Goal: Complete application form: Complete application form

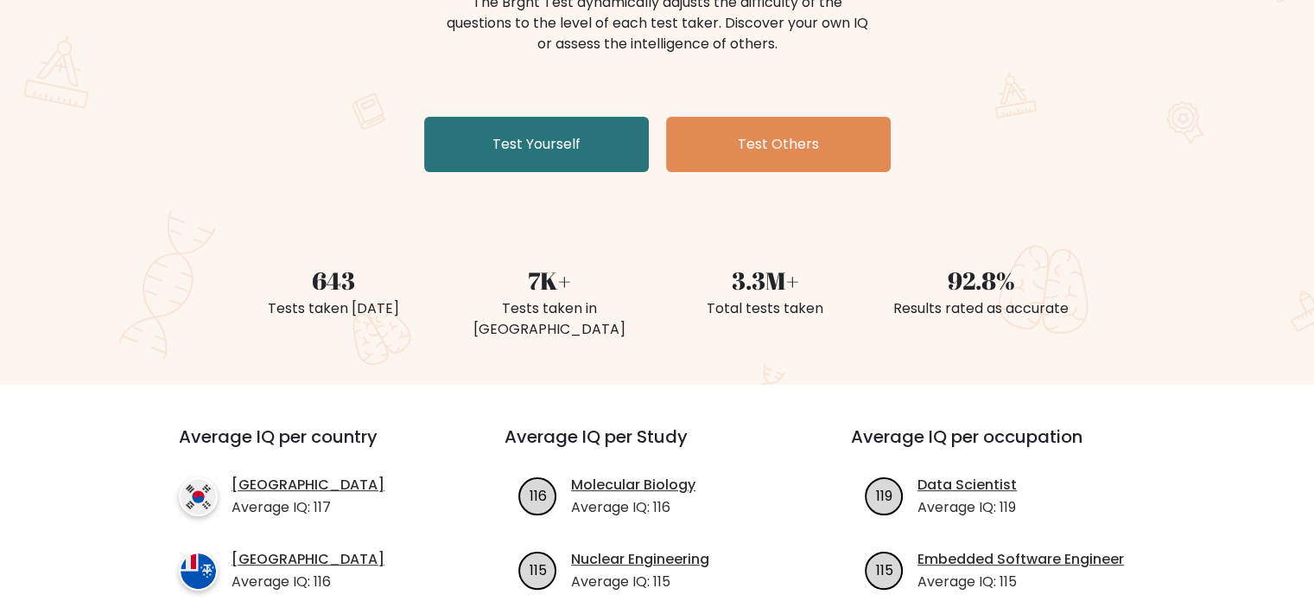
scroll to position [256, 0]
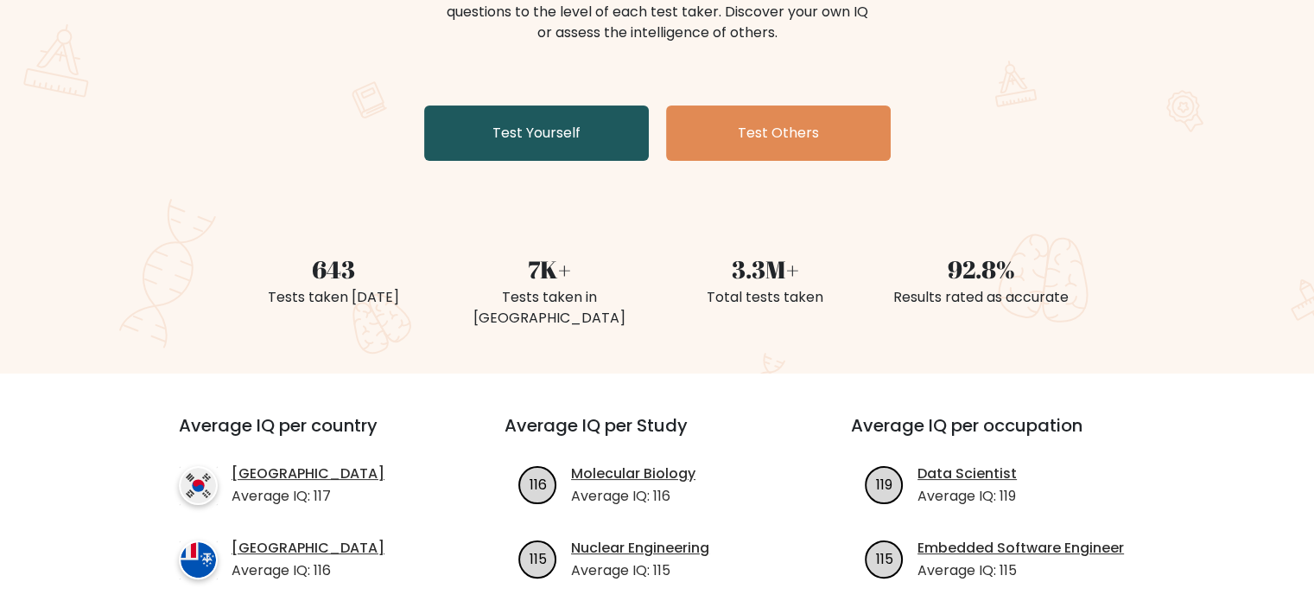
click at [542, 111] on link "Test Yourself" at bounding box center [536, 132] width 225 height 55
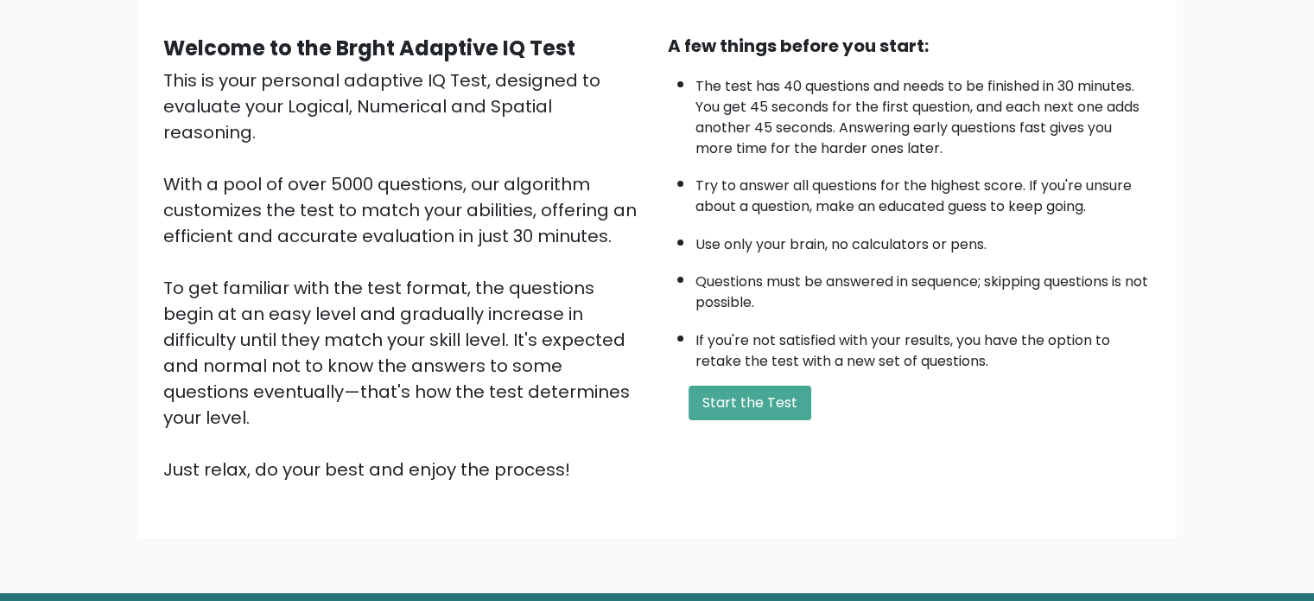
scroll to position [154, 0]
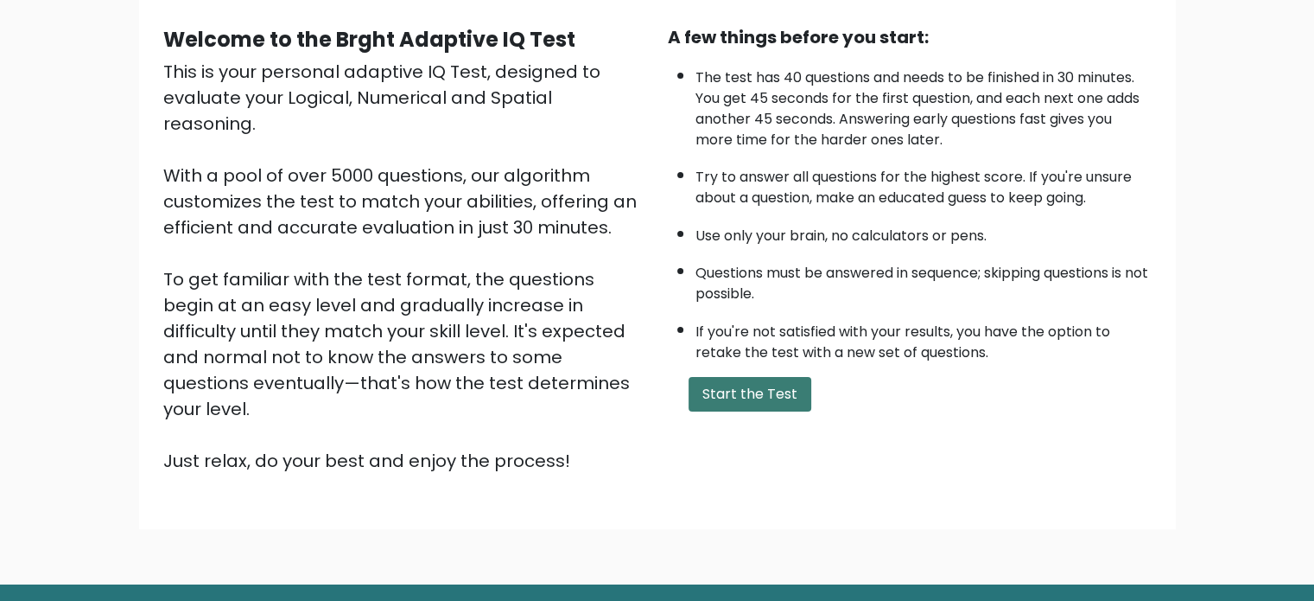
click at [760, 400] on button "Start the Test" at bounding box center [750, 394] width 123 height 35
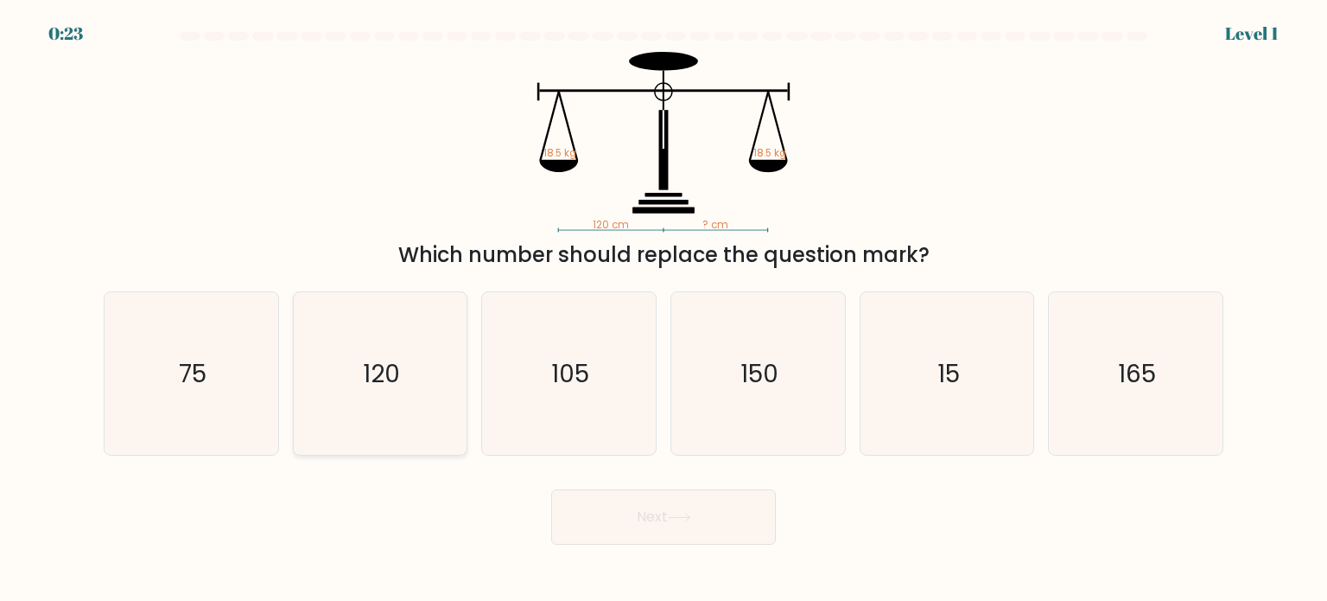
click at [417, 353] on icon "120" at bounding box center [380, 373] width 162 height 162
click at [664, 309] on input "b. 120" at bounding box center [664, 305] width 1 height 9
radio input "true"
click at [719, 521] on button "Next" at bounding box center [663, 516] width 225 height 55
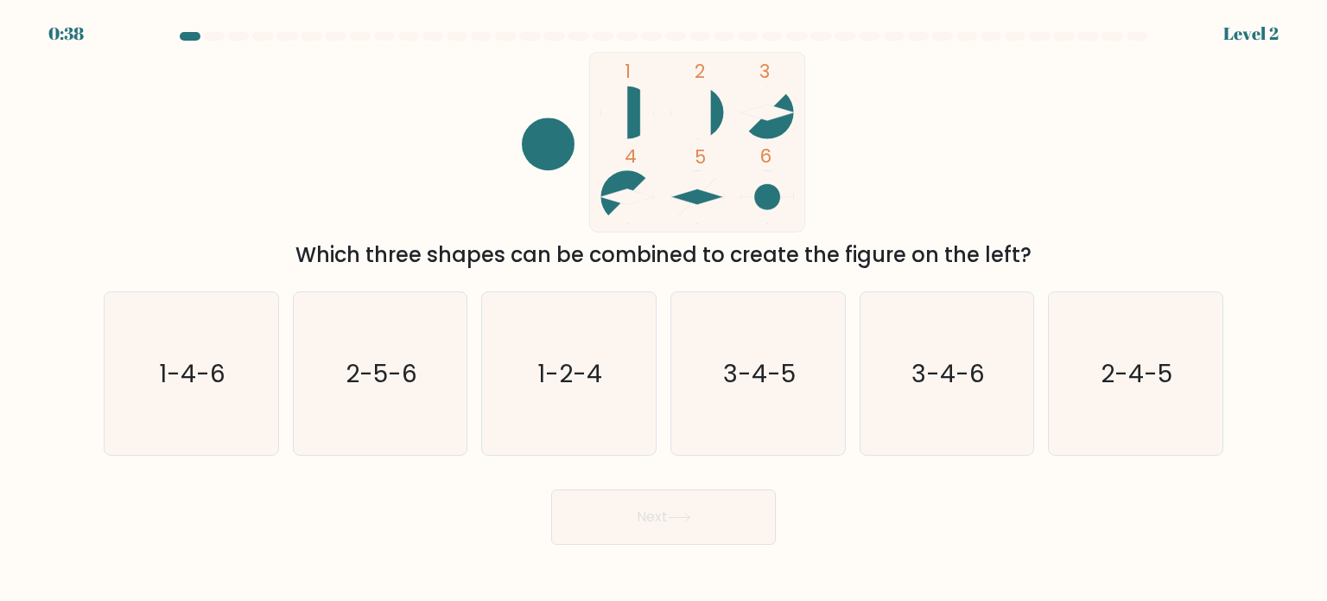
click at [614, 192] on circle at bounding box center [627, 196] width 53 height 53
click at [625, 183] on circle at bounding box center [627, 196] width 53 height 53
click at [716, 368] on icon "3-4-5" at bounding box center [758, 373] width 162 height 162
click at [665, 309] on input "d. 3-4-5" at bounding box center [664, 305] width 1 height 9
radio input "true"
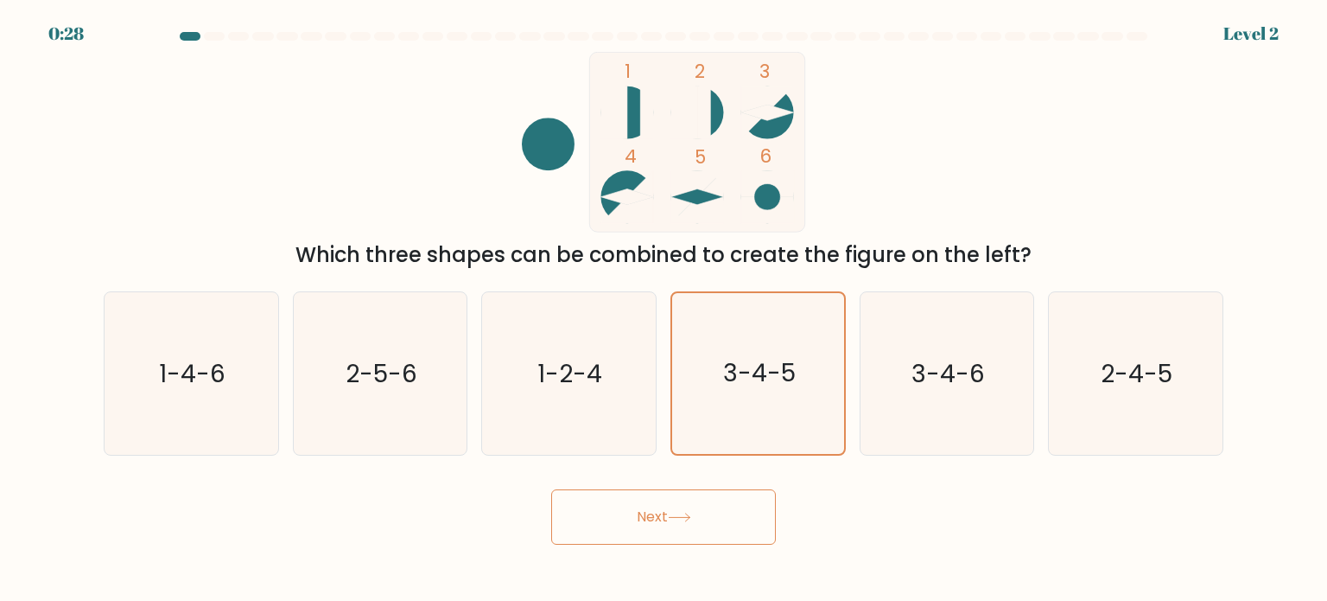
click at [665, 526] on button "Next" at bounding box center [663, 516] width 225 height 55
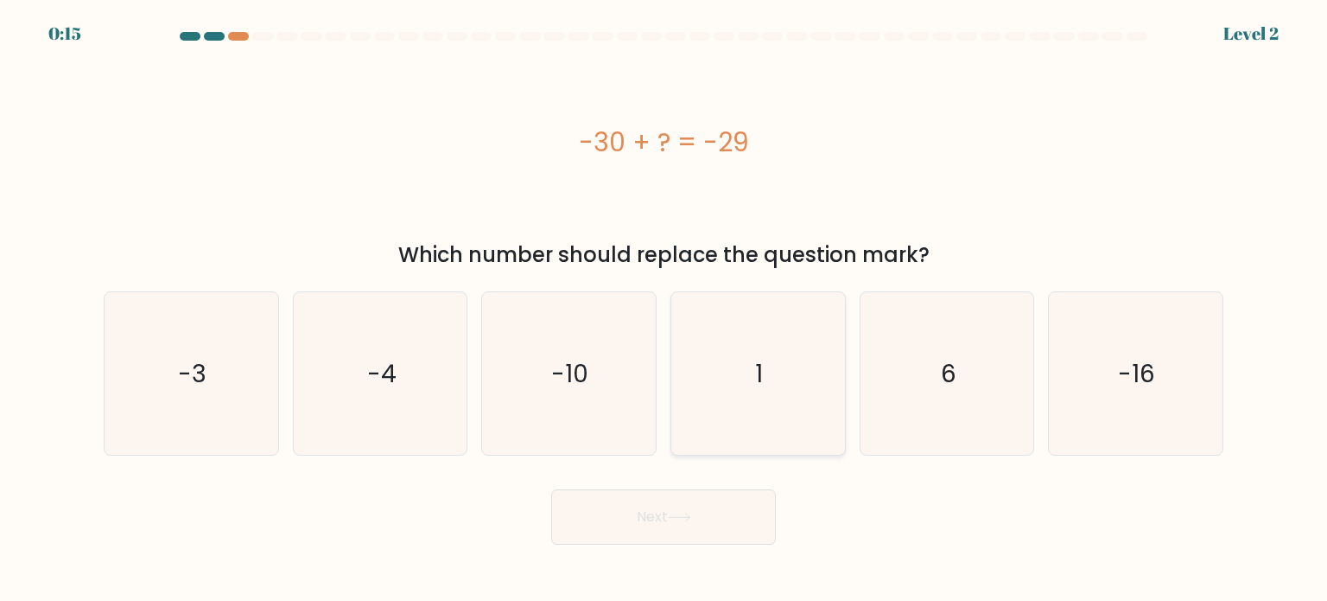
click at [730, 391] on icon "1" at bounding box center [758, 373] width 162 height 162
click at [665, 309] on input "d. 1" at bounding box center [664, 305] width 1 height 9
radio input "true"
click at [671, 510] on button "Next" at bounding box center [663, 516] width 225 height 55
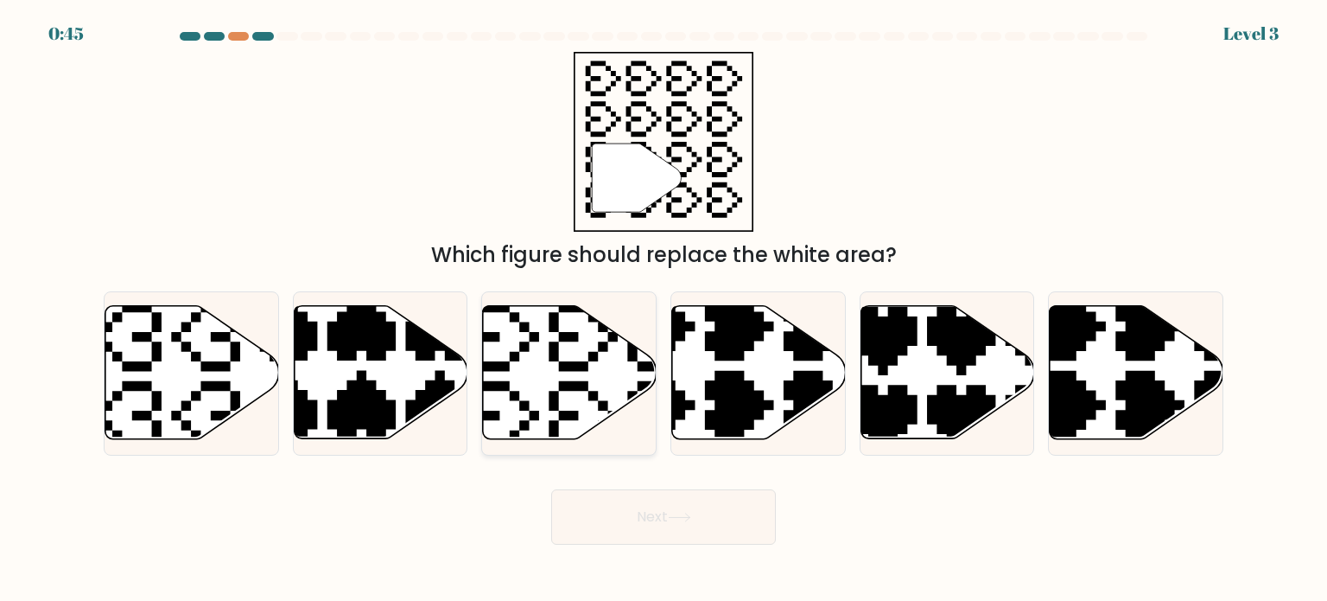
click at [569, 376] on icon at bounding box center [570, 372] width 174 height 133
click at [664, 309] on input "c." at bounding box center [664, 305] width 1 height 9
radio input "true"
click at [649, 518] on button "Next" at bounding box center [663, 516] width 225 height 55
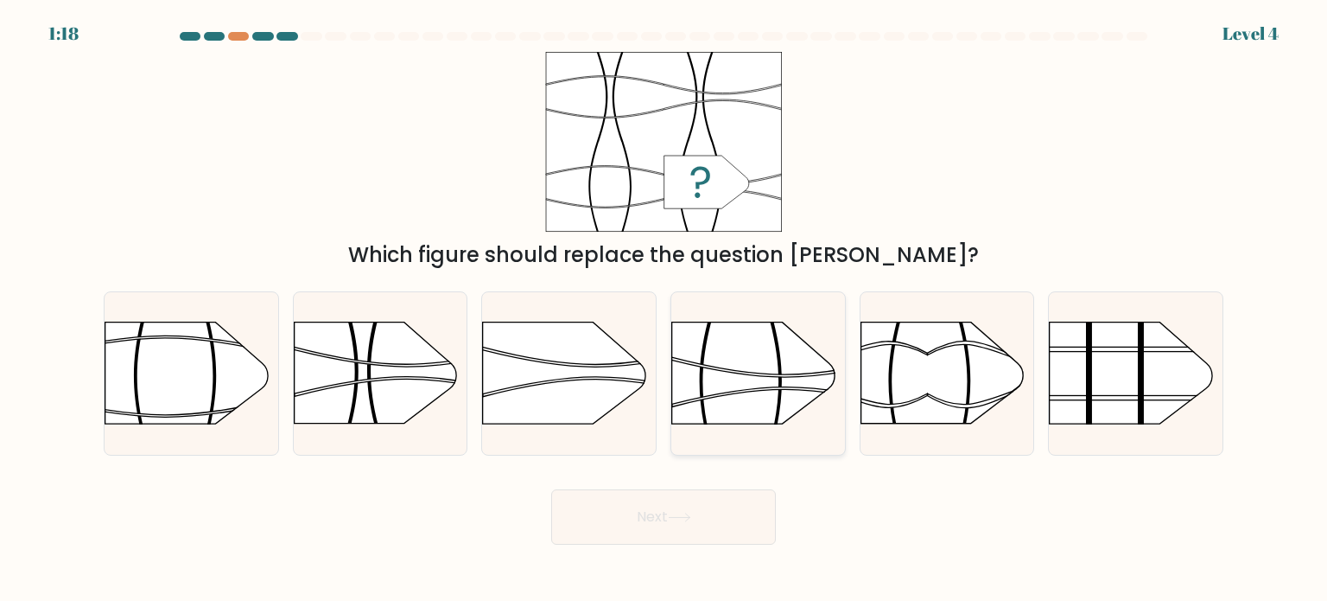
click at [729, 369] on icon at bounding box center [783, 368] width 225 height 20
click at [665, 309] on input "d." at bounding box center [664, 305] width 1 height 9
radio input "true"
click at [664, 505] on button "Next" at bounding box center [663, 516] width 225 height 55
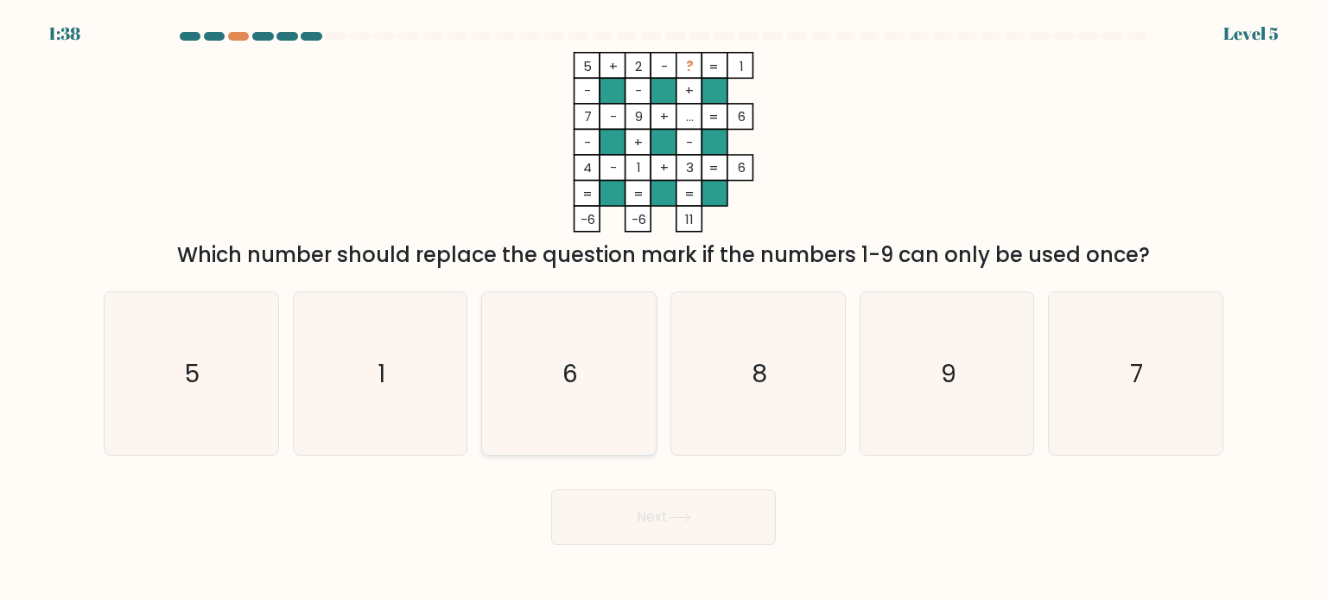
click at [605, 379] on icon "6" at bounding box center [568, 373] width 162 height 162
click at [664, 309] on input "c. 6" at bounding box center [664, 305] width 1 height 9
radio input "true"
click at [652, 518] on button "Next" at bounding box center [663, 516] width 225 height 55
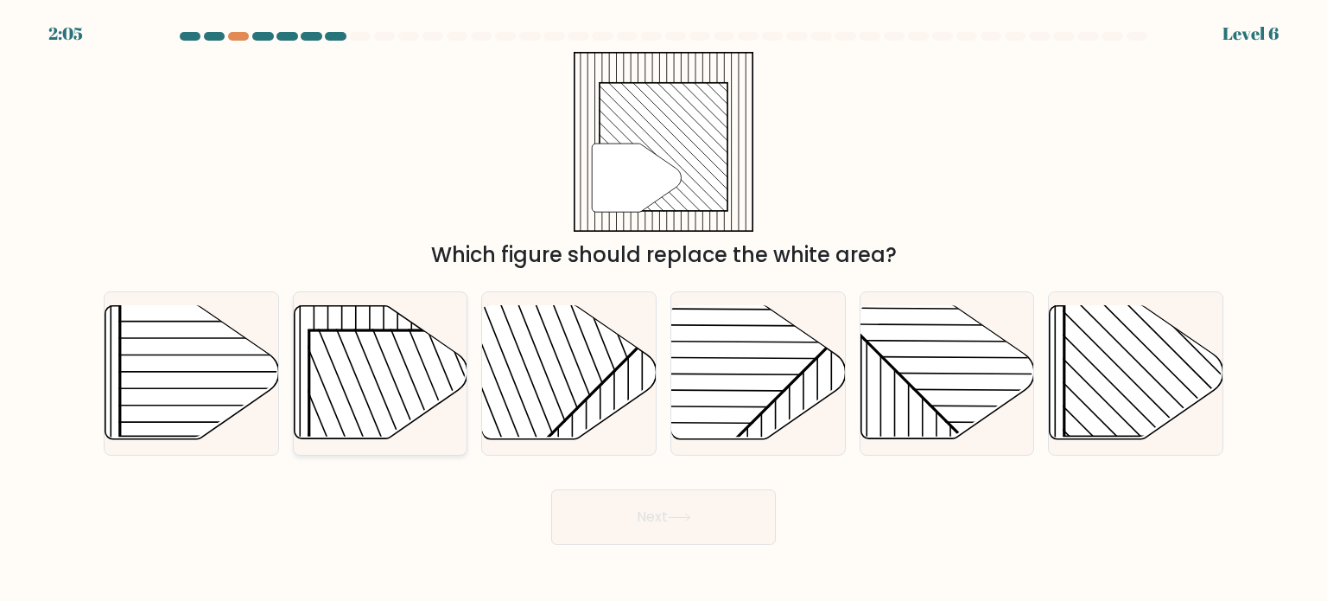
click at [367, 362] on line at bounding box center [408, 457] width 161 height 387
click at [664, 309] on input "b." at bounding box center [664, 305] width 1 height 9
radio input "true"
click at [647, 517] on button "Next" at bounding box center [663, 516] width 225 height 55
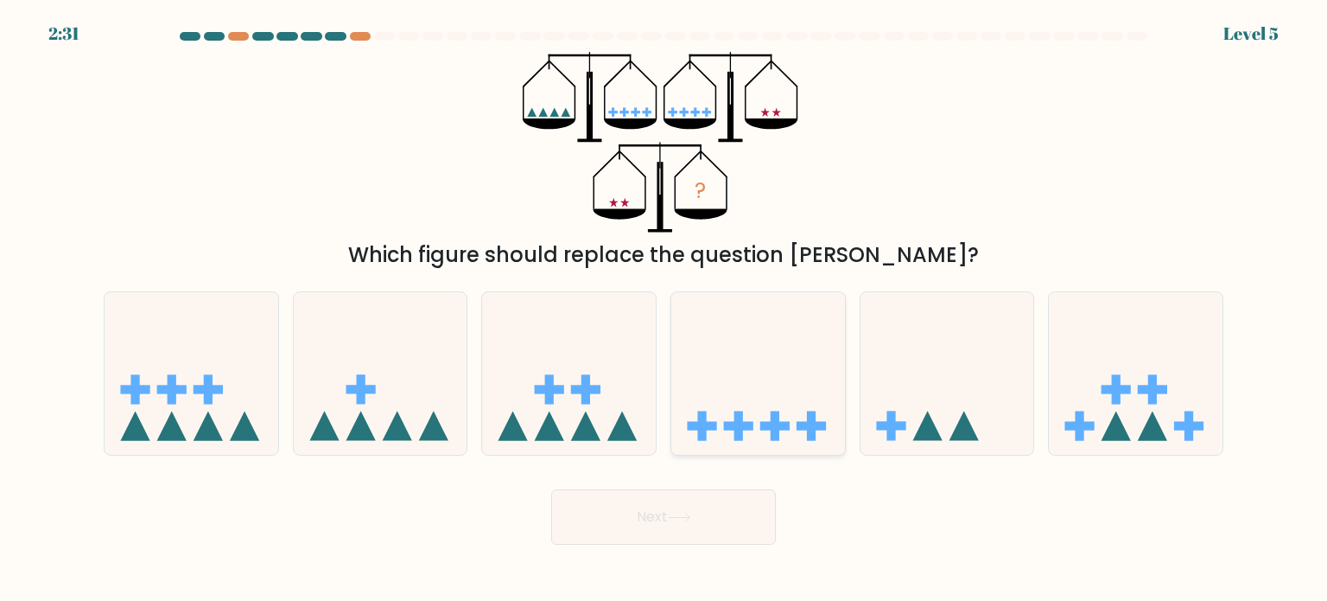
click at [739, 430] on rect at bounding box center [739, 424] width 9 height 29
click at [665, 309] on input "d." at bounding box center [664, 305] width 1 height 9
radio input "true"
click at [684, 553] on body "2:30 Level 5" at bounding box center [663, 300] width 1327 height 601
click at [662, 520] on button "Next" at bounding box center [663, 516] width 225 height 55
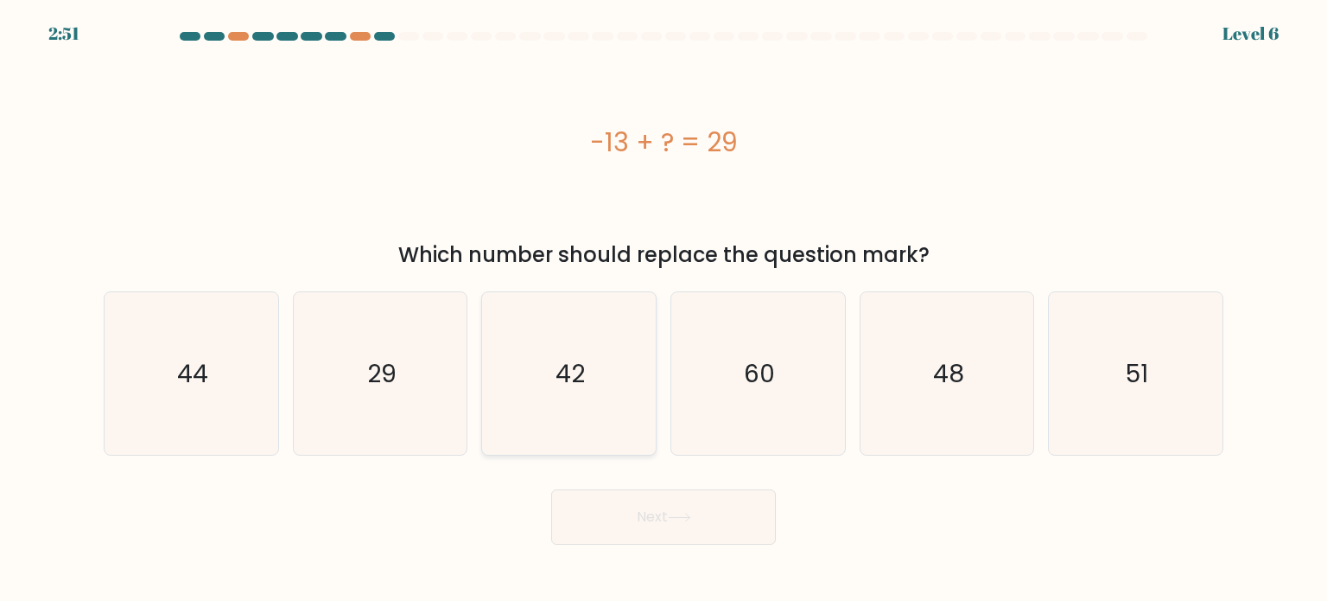
click at [595, 390] on icon "42" at bounding box center [568, 373] width 162 height 162
click at [664, 309] on input "c. 42" at bounding box center [664, 305] width 1 height 9
radio input "true"
click at [653, 519] on button "Next" at bounding box center [663, 516] width 225 height 55
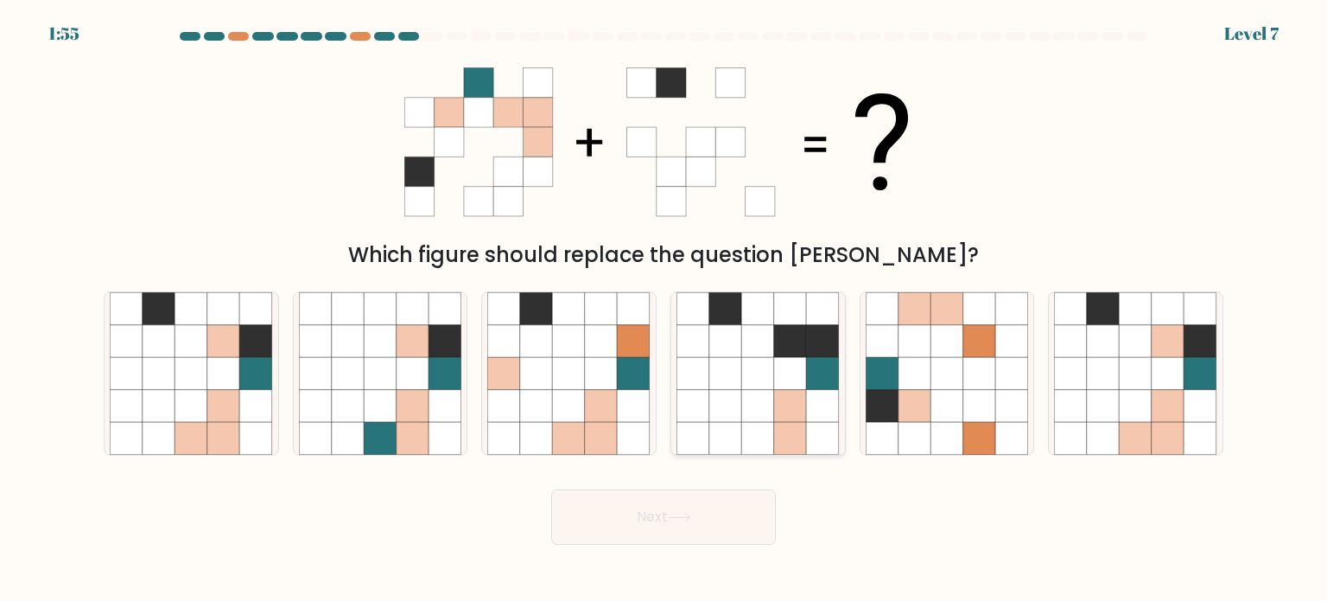
click at [740, 402] on icon at bounding box center [725, 405] width 33 height 33
click at [665, 309] on input "d." at bounding box center [664, 305] width 1 height 9
radio input "true"
click at [598, 393] on icon at bounding box center [601, 405] width 33 height 33
click at [664, 309] on input "c." at bounding box center [664, 305] width 1 height 9
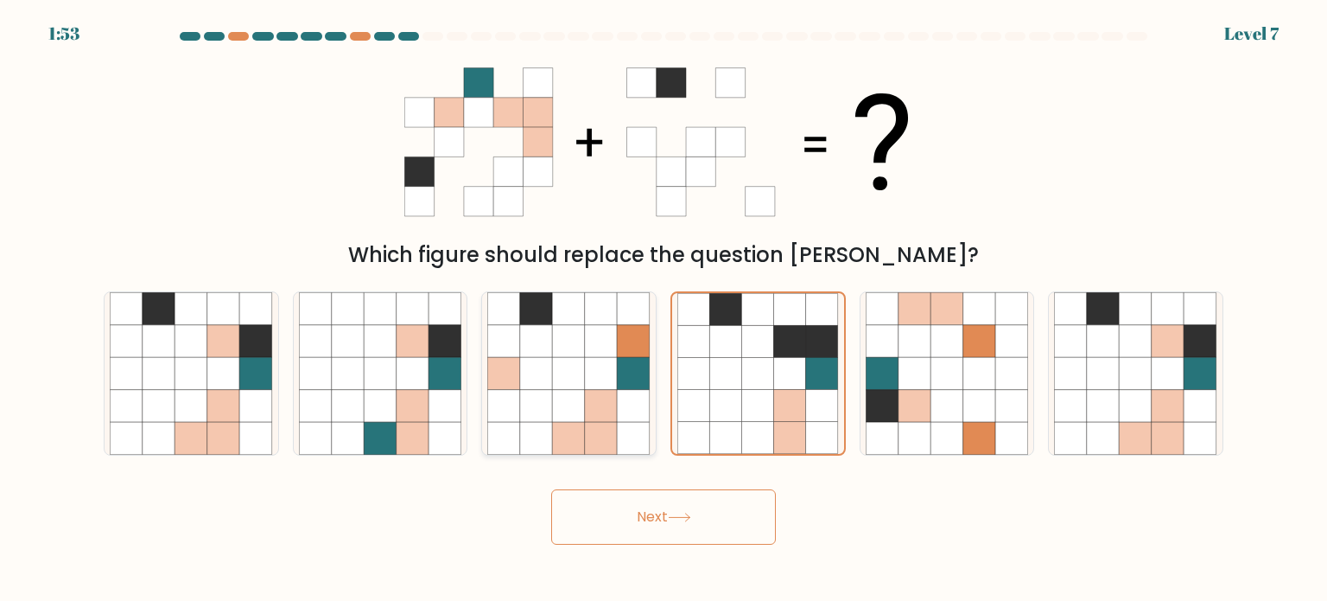
radio input "true"
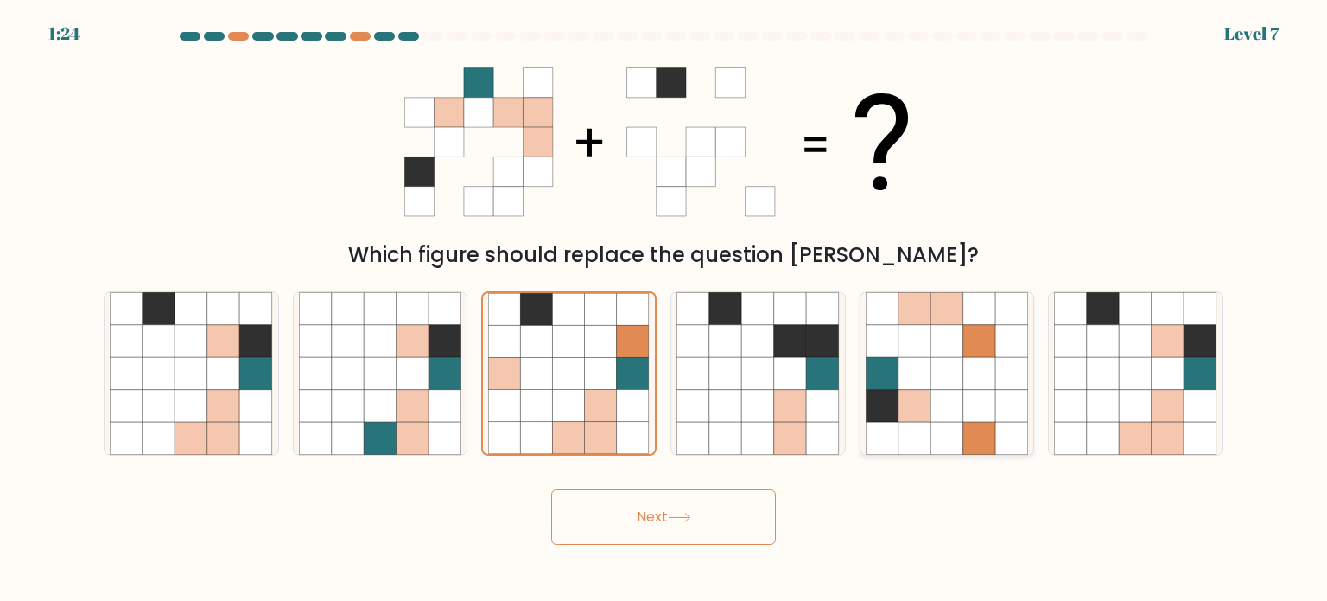
click at [908, 348] on icon at bounding box center [915, 340] width 33 height 33
click at [665, 309] on input "e." at bounding box center [664, 305] width 1 height 9
radio input "true"
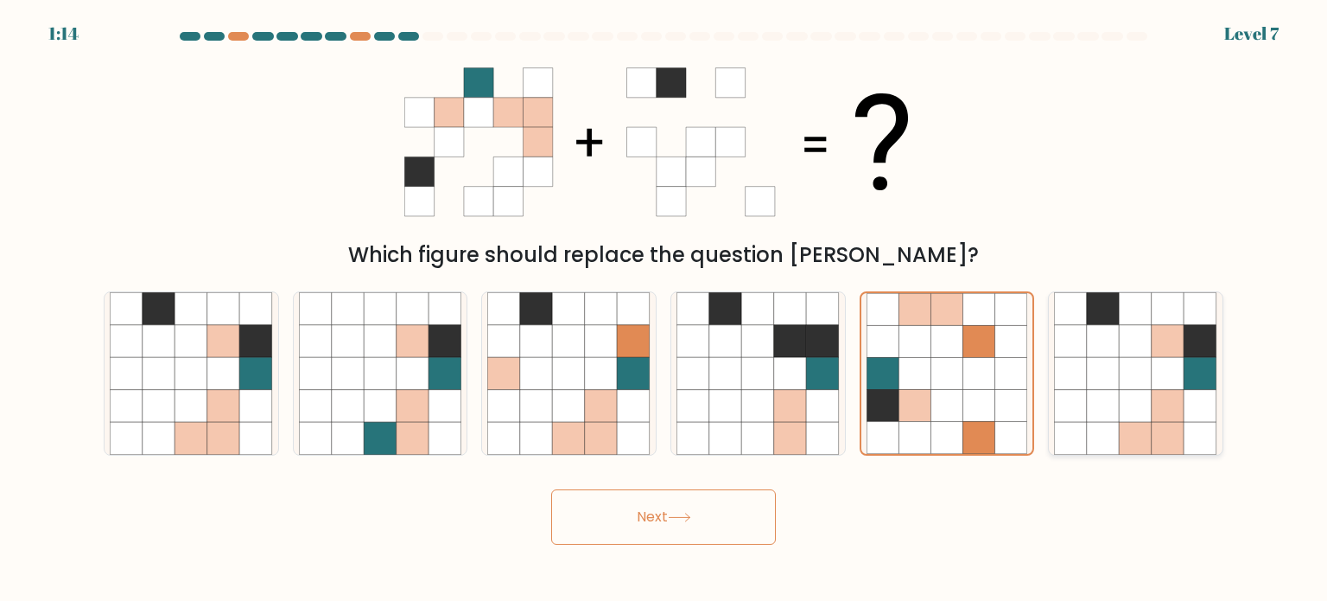
click at [1124, 383] on icon at bounding box center [1136, 373] width 33 height 33
click at [665, 309] on input "f." at bounding box center [664, 305] width 1 height 9
radio input "true"
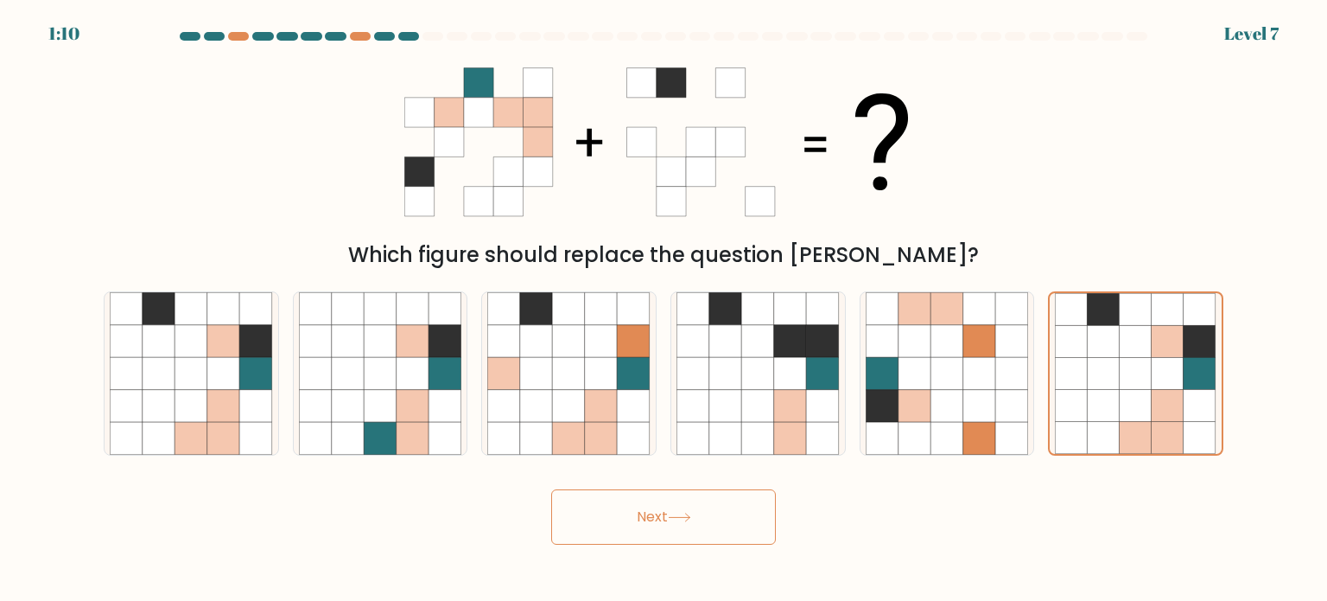
click at [692, 494] on button "Next" at bounding box center [663, 516] width 225 height 55
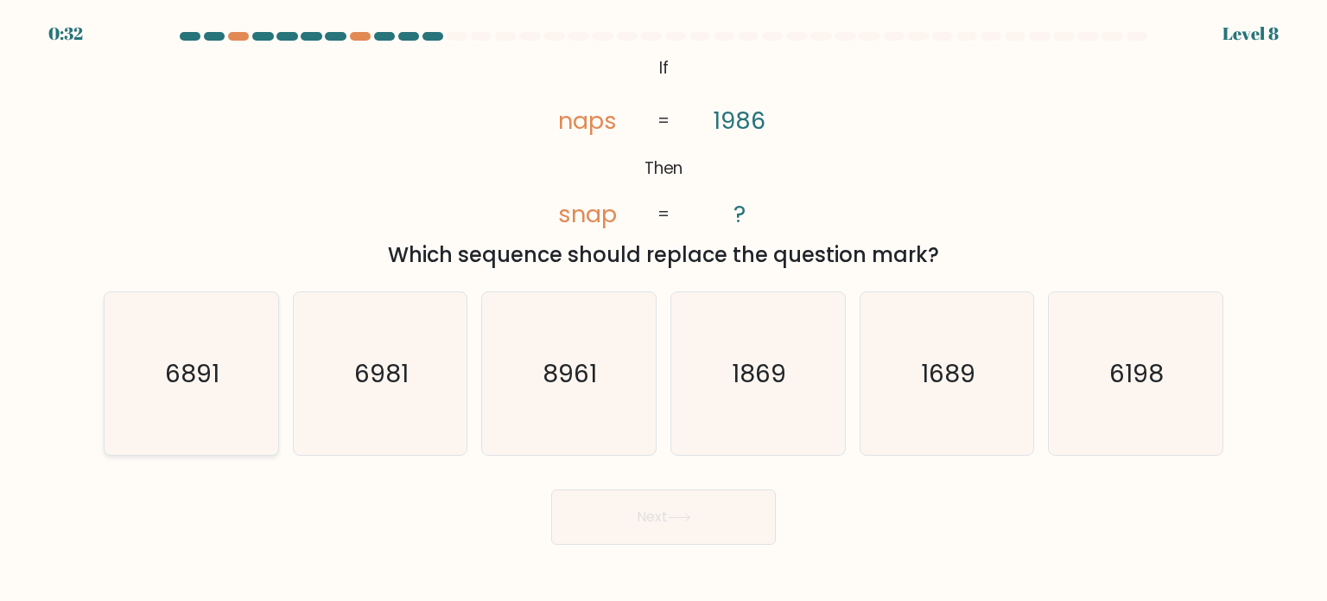
click at [192, 386] on text "6891" at bounding box center [193, 372] width 54 height 35
click at [664, 309] on input "a. 6891" at bounding box center [664, 305] width 1 height 9
radio input "true"
click at [680, 518] on icon at bounding box center [679, 517] width 23 height 10
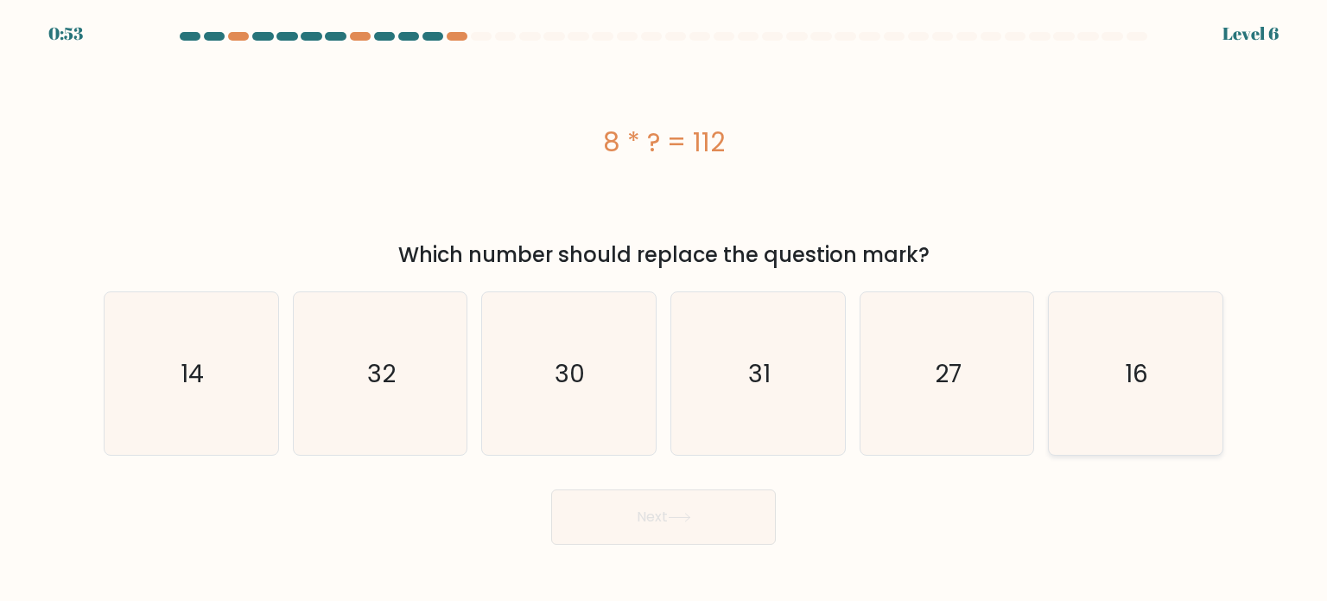
click at [1120, 362] on icon "16" at bounding box center [1135, 373] width 162 height 162
click at [665, 309] on input "f. 16" at bounding box center [664, 305] width 1 height 9
radio input "true"
click at [674, 519] on icon at bounding box center [679, 517] width 23 height 10
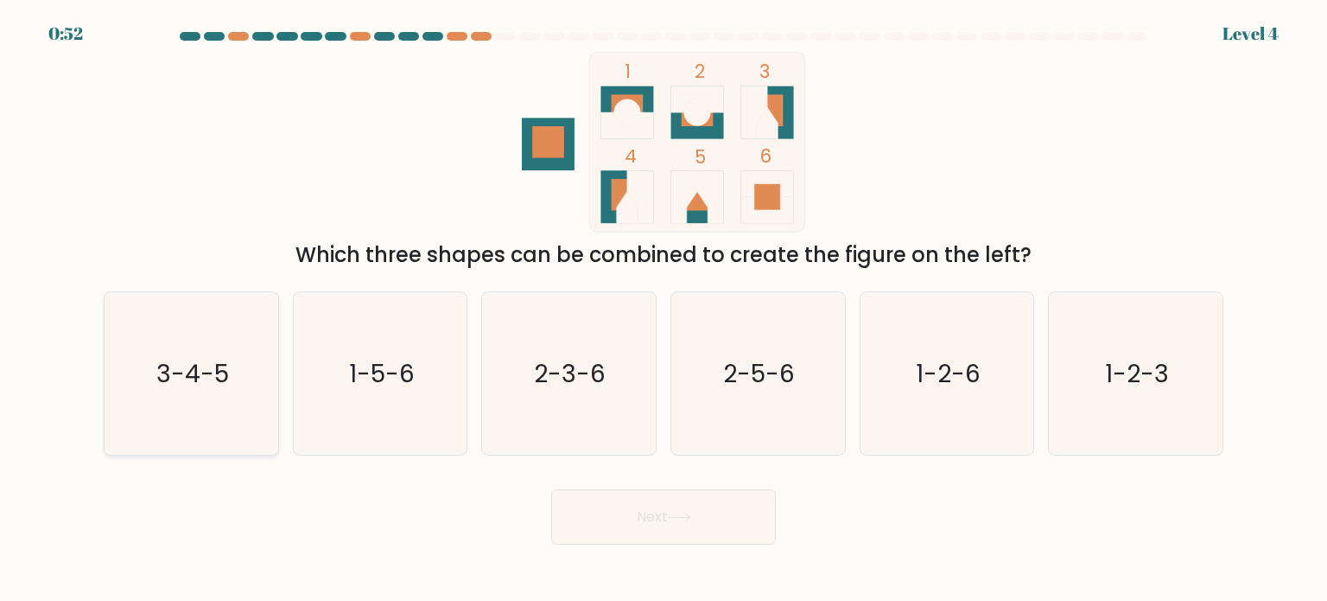
click at [207, 391] on icon "3-4-5" at bounding box center [191, 373] width 162 height 162
click at [664, 309] on input "a. 3-4-5" at bounding box center [664, 305] width 1 height 9
radio input "true"
click at [703, 515] on button "Next" at bounding box center [663, 516] width 225 height 55
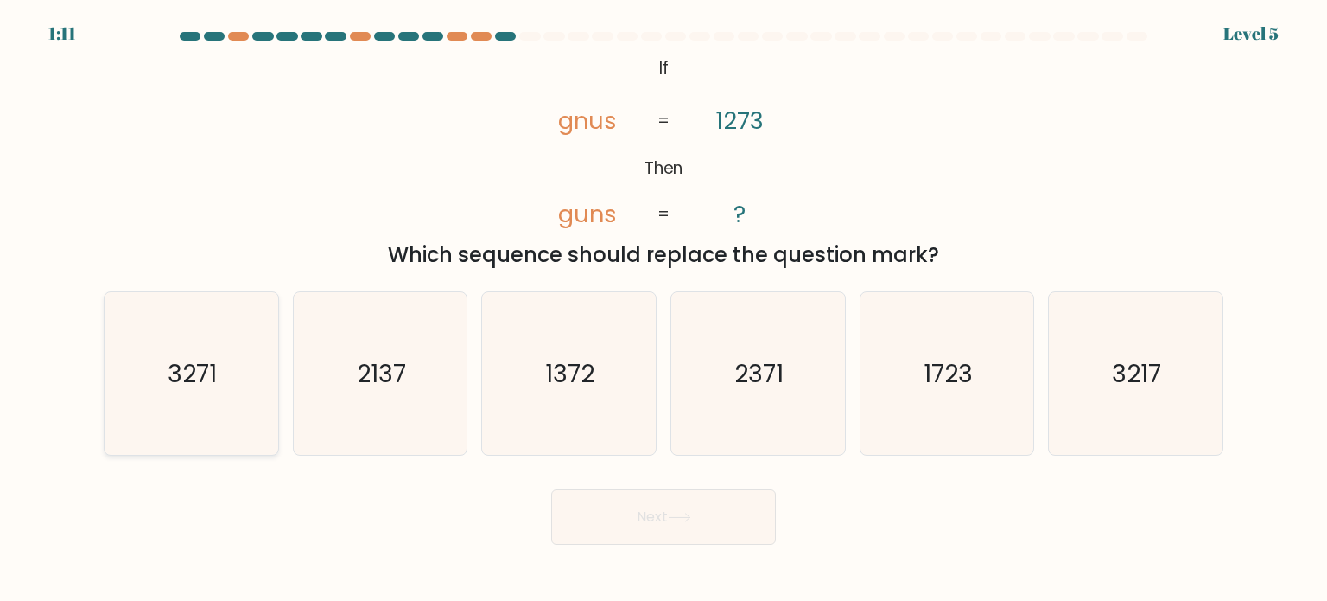
click at [211, 387] on text "3271" at bounding box center [193, 372] width 49 height 35
click at [664, 309] on input "a. 3271" at bounding box center [664, 305] width 1 height 9
radio input "true"
click at [688, 528] on button "Next" at bounding box center [663, 516] width 225 height 55
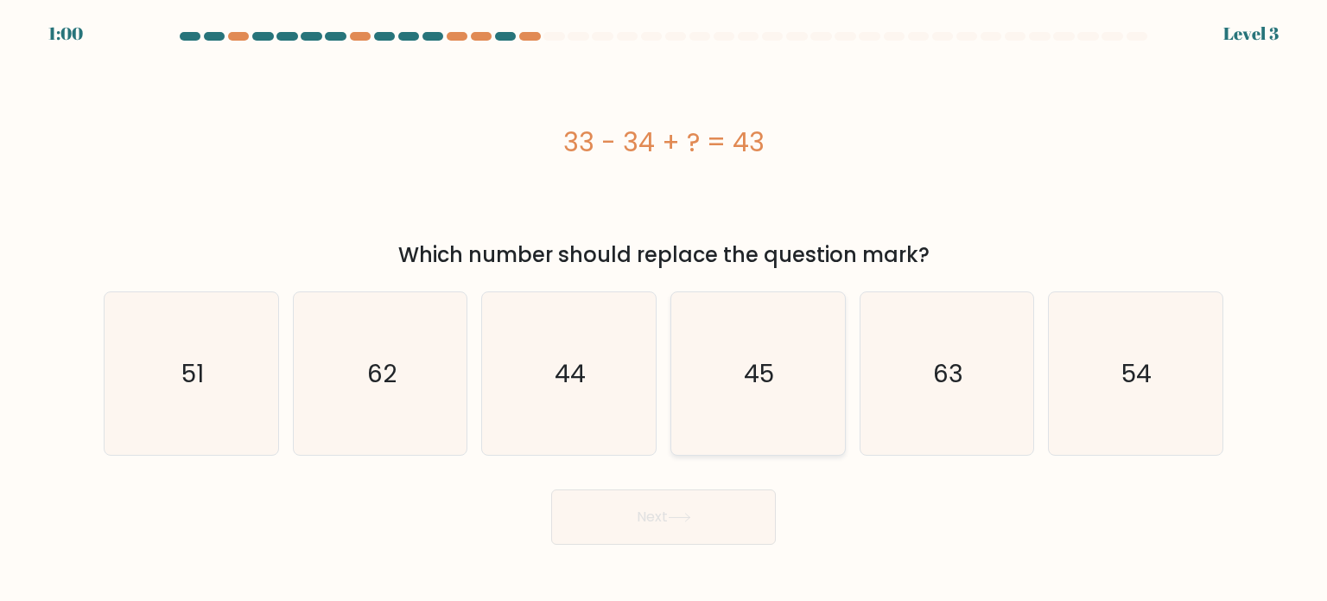
click at [754, 387] on text "45" at bounding box center [760, 372] width 30 height 35
click at [665, 309] on input "d. 45" at bounding box center [664, 305] width 1 height 9
radio input "true"
click at [655, 525] on button "Next" at bounding box center [663, 516] width 225 height 55
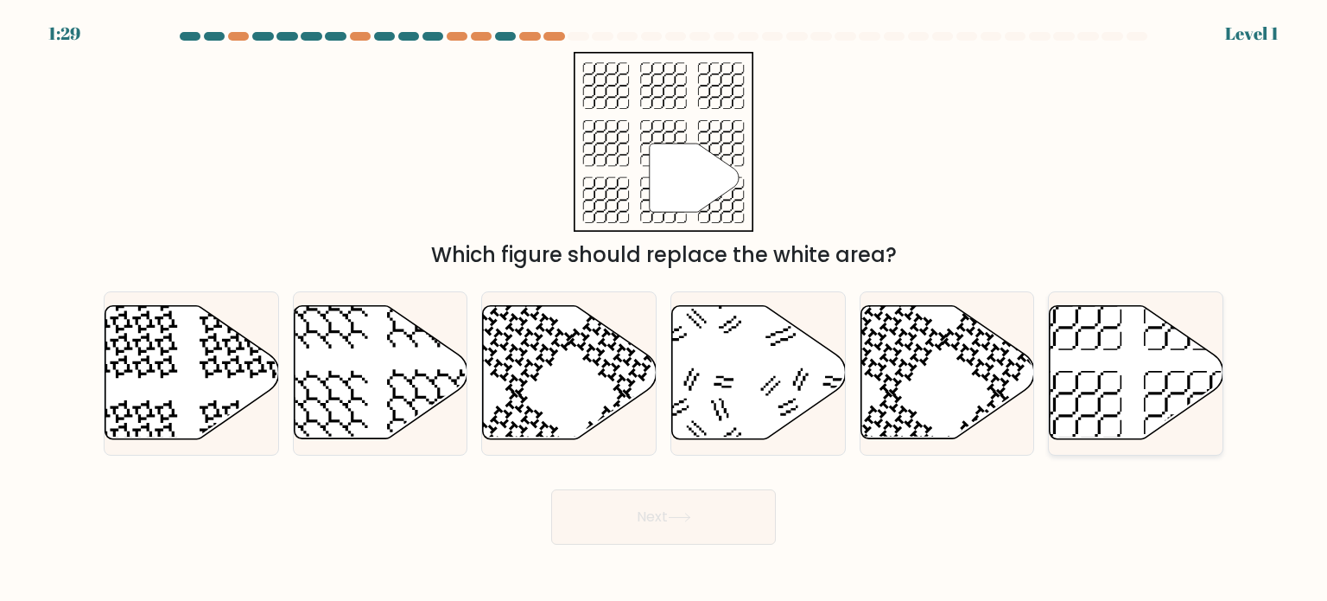
click at [1117, 355] on icon at bounding box center [1137, 372] width 174 height 133
click at [665, 309] on input "f." at bounding box center [664, 305] width 1 height 9
radio input "true"
click at [619, 525] on button "Next" at bounding box center [663, 516] width 225 height 55
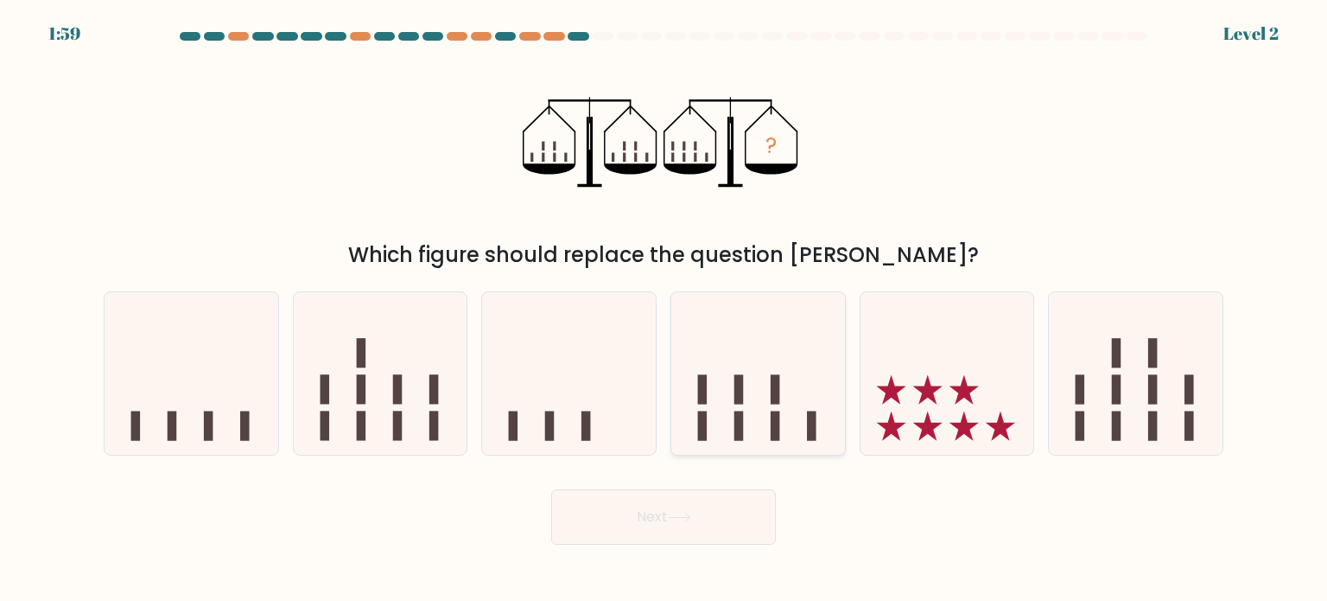
click at [741, 423] on rect at bounding box center [740, 424] width 10 height 29
click at [665, 309] on input "d." at bounding box center [664, 305] width 1 height 9
radio input "true"
click at [671, 525] on button "Next" at bounding box center [663, 516] width 225 height 55
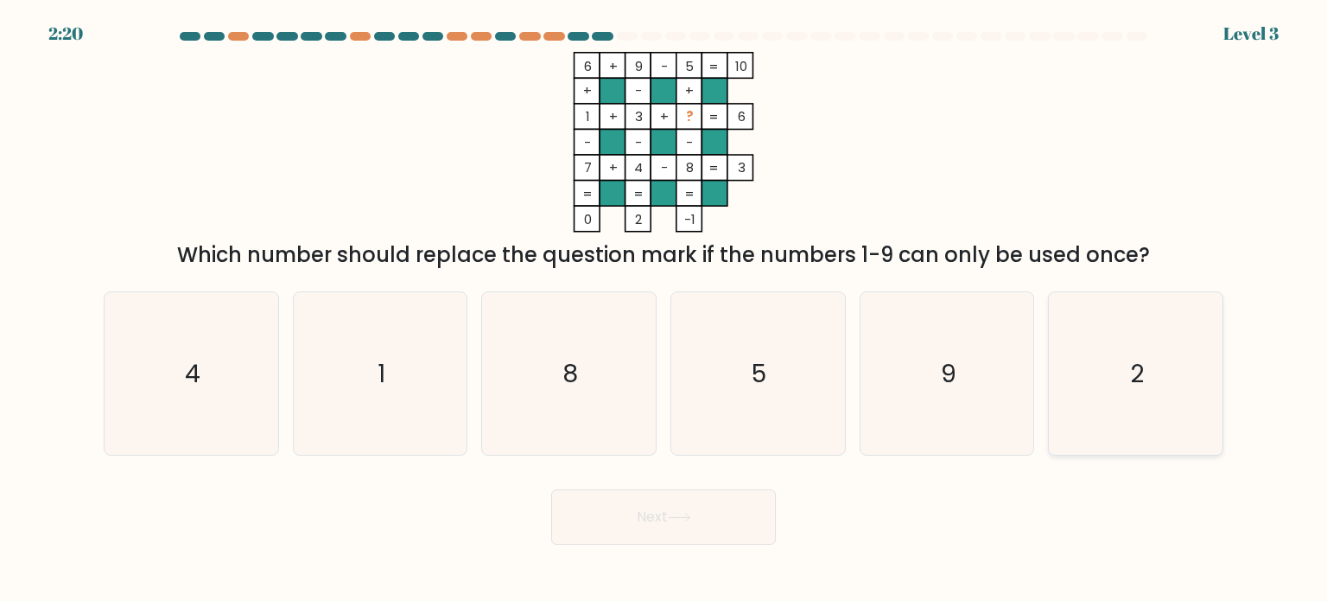
click at [1106, 372] on icon "2" at bounding box center [1135, 373] width 162 height 162
click at [665, 309] on input "f. 2" at bounding box center [664, 305] width 1 height 9
radio input "true"
click at [723, 518] on button "Next" at bounding box center [663, 516] width 225 height 55
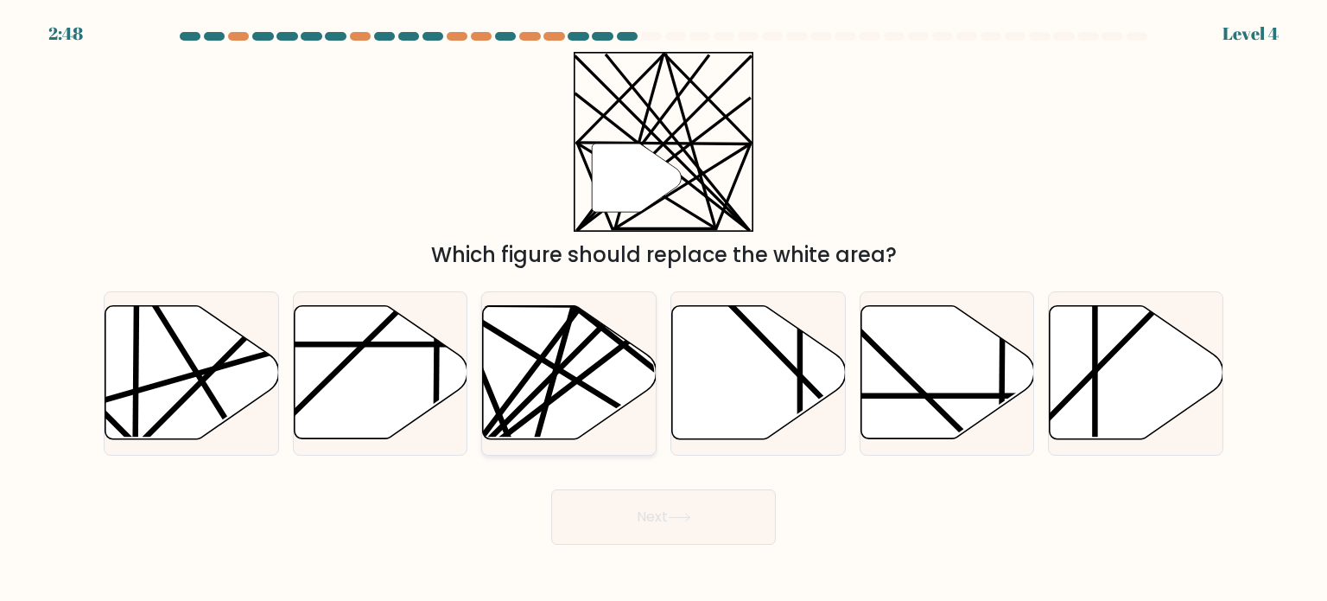
click at [588, 380] on icon at bounding box center [570, 372] width 174 height 133
click at [664, 309] on input "c." at bounding box center [664, 305] width 1 height 9
radio input "true"
click at [632, 519] on button "Next" at bounding box center [663, 516] width 225 height 55
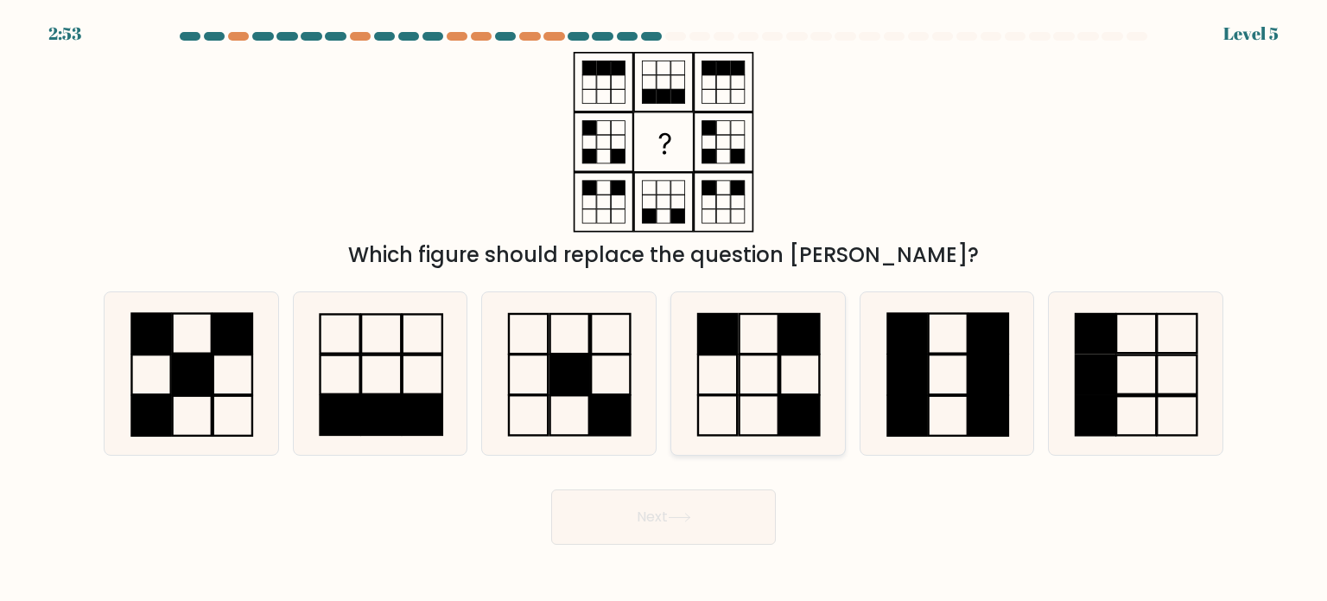
click at [760, 392] on icon at bounding box center [758, 373] width 162 height 162
click at [665, 309] on input "d." at bounding box center [664, 305] width 1 height 9
radio input "true"
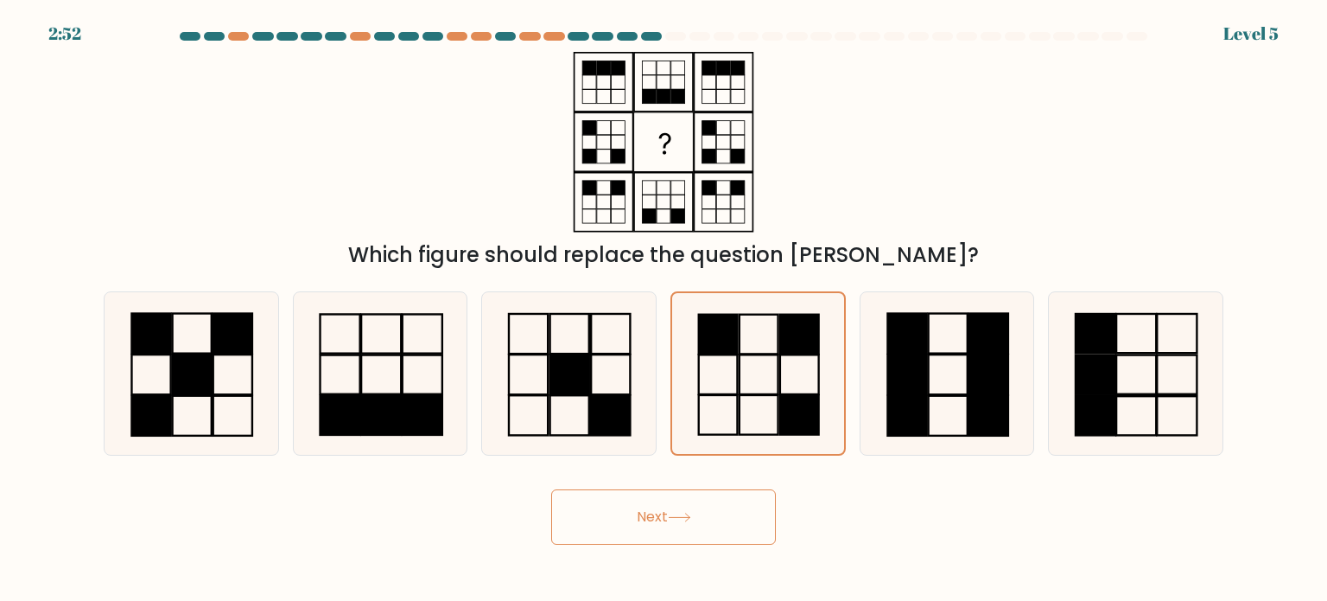
click at [694, 531] on button "Next" at bounding box center [663, 516] width 225 height 55
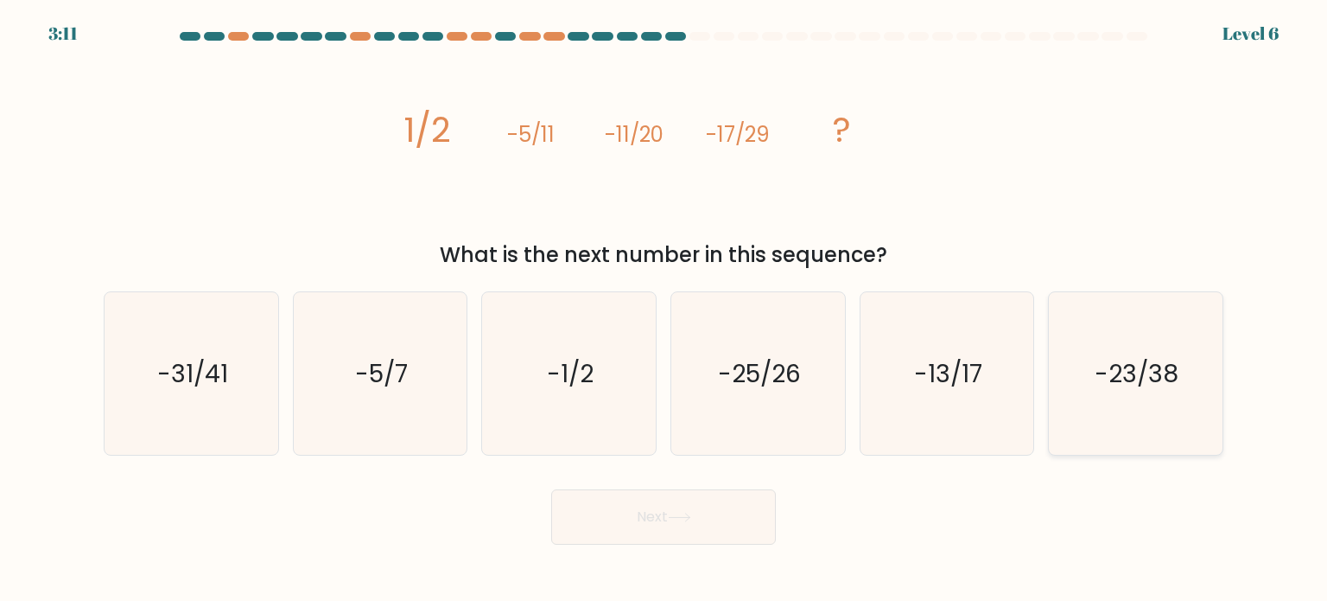
click at [1128, 365] on text "-23/38" at bounding box center [1138, 372] width 84 height 35
click at [665, 309] on input "f. -23/38" at bounding box center [664, 305] width 1 height 9
radio input "true"
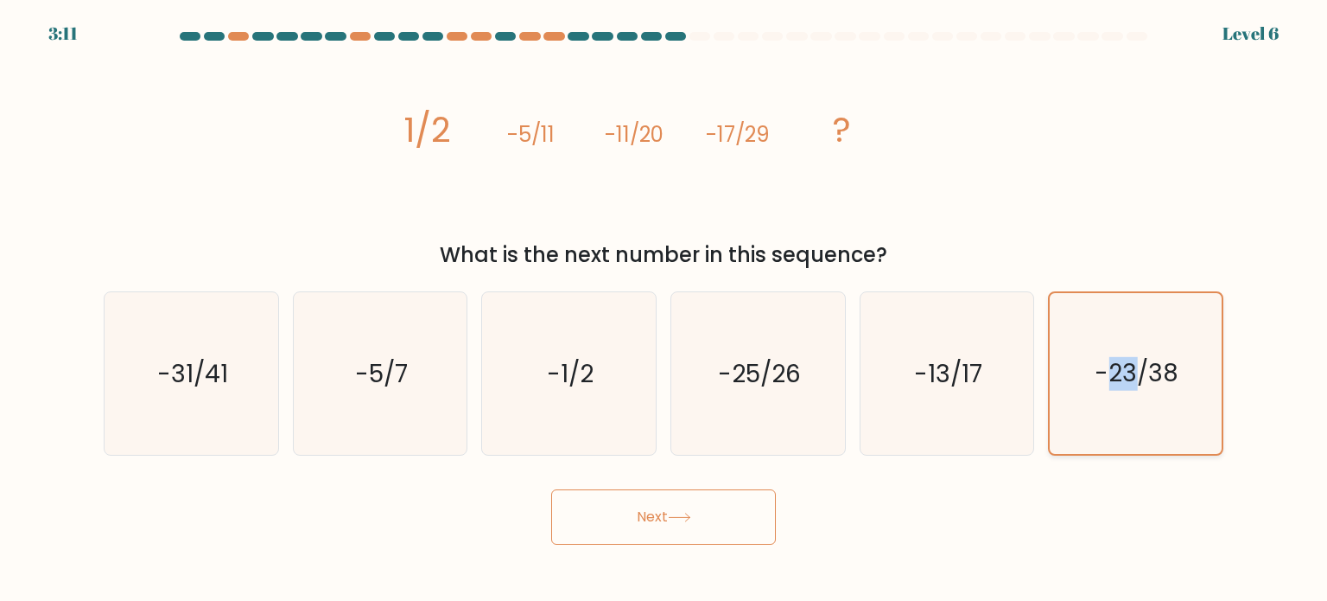
click at [1128, 365] on text "-23/38" at bounding box center [1138, 373] width 84 height 34
click at [665, 309] on input "f. -23/38" at bounding box center [664, 305] width 1 height 9
click at [660, 520] on button "Next" at bounding box center [663, 516] width 225 height 55
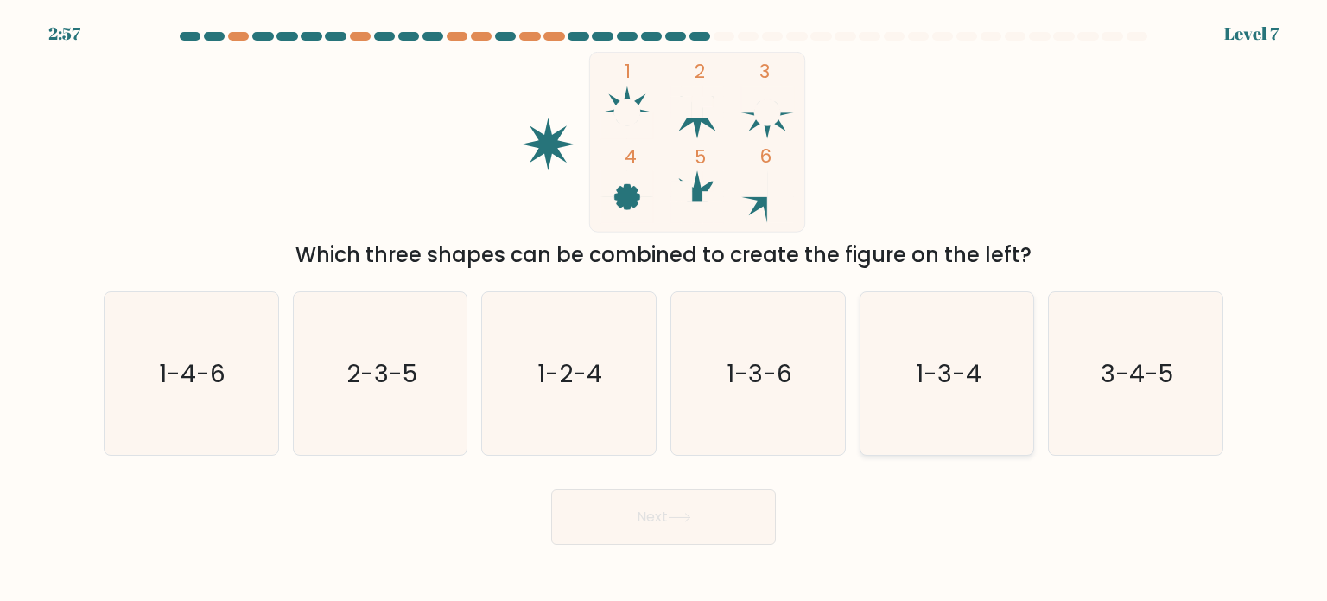
click at [928, 336] on icon "1-3-4" at bounding box center [947, 373] width 162 height 162
click at [665, 309] on input "e. 1-3-4" at bounding box center [664, 305] width 1 height 9
radio input "true"
click at [671, 518] on button "Next" at bounding box center [663, 516] width 225 height 55
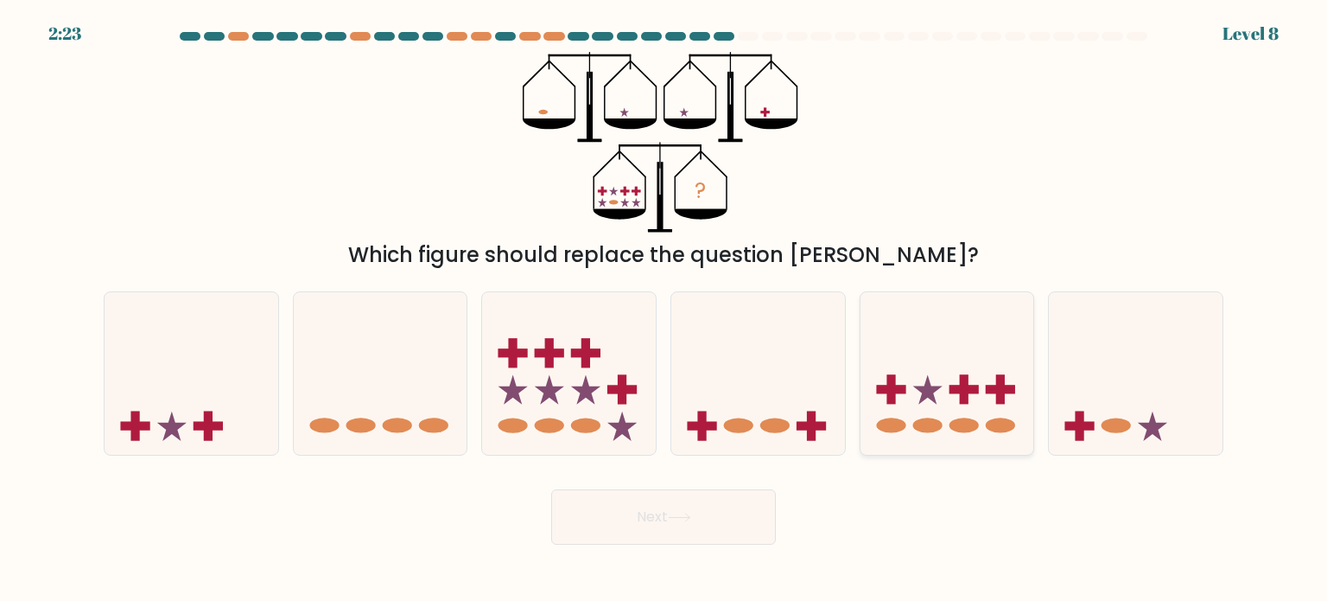
click at [986, 391] on rect at bounding box center [1000, 389] width 29 height 9
click at [665, 309] on input "e." at bounding box center [664, 305] width 1 height 9
radio input "true"
click at [695, 509] on button "Next" at bounding box center [663, 516] width 225 height 55
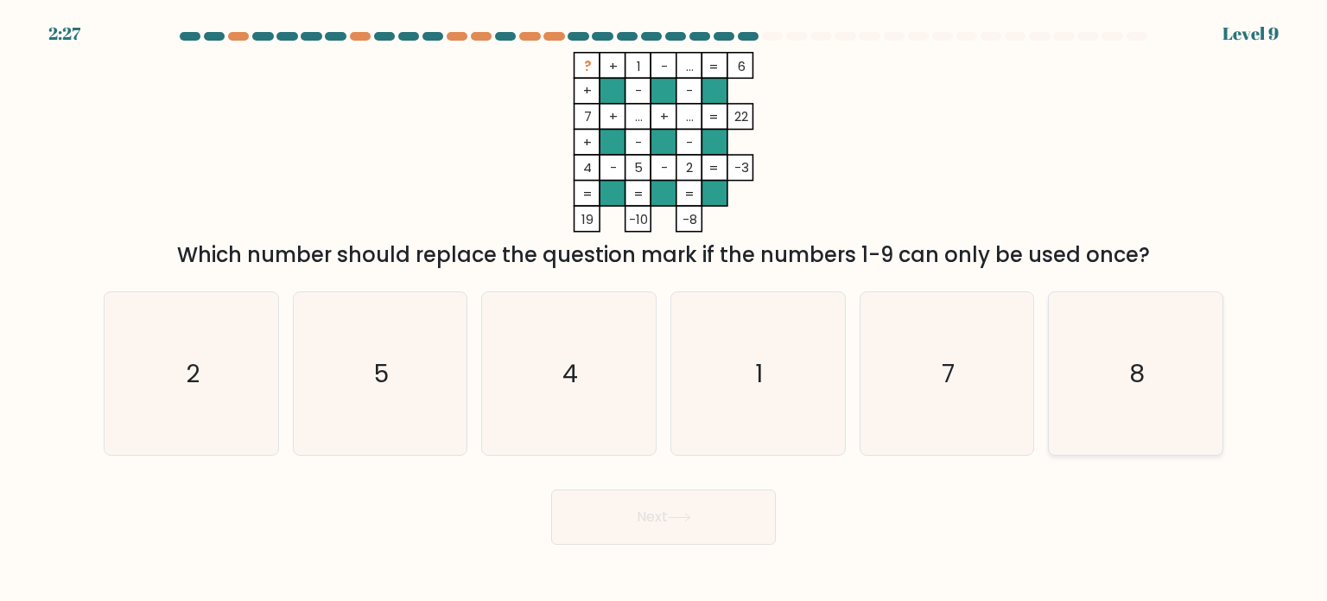
click at [1074, 364] on icon "8" at bounding box center [1135, 373] width 162 height 162
click at [665, 309] on input "f. 8" at bounding box center [664, 305] width 1 height 9
radio input "true"
click at [708, 513] on button "Next" at bounding box center [663, 516] width 225 height 55
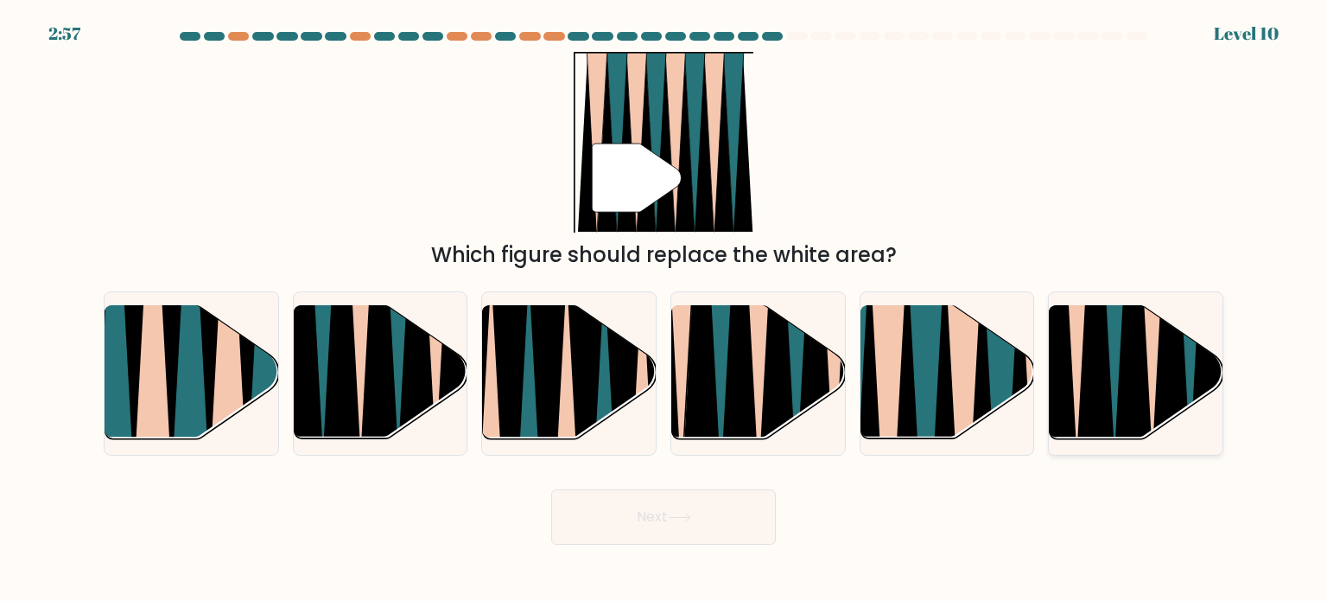
click at [1095, 388] on icon at bounding box center [1096, 306] width 39 height 347
click at [665, 309] on input "f." at bounding box center [664, 305] width 1 height 9
radio input "true"
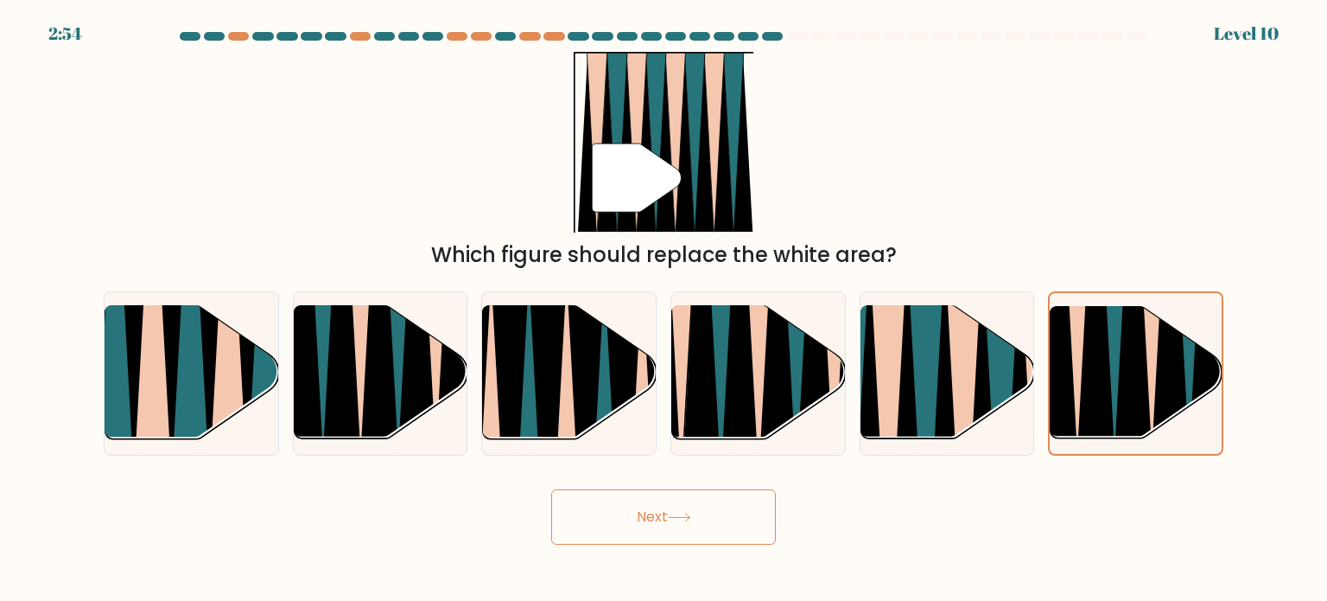
click at [668, 533] on button "Next" at bounding box center [663, 516] width 225 height 55
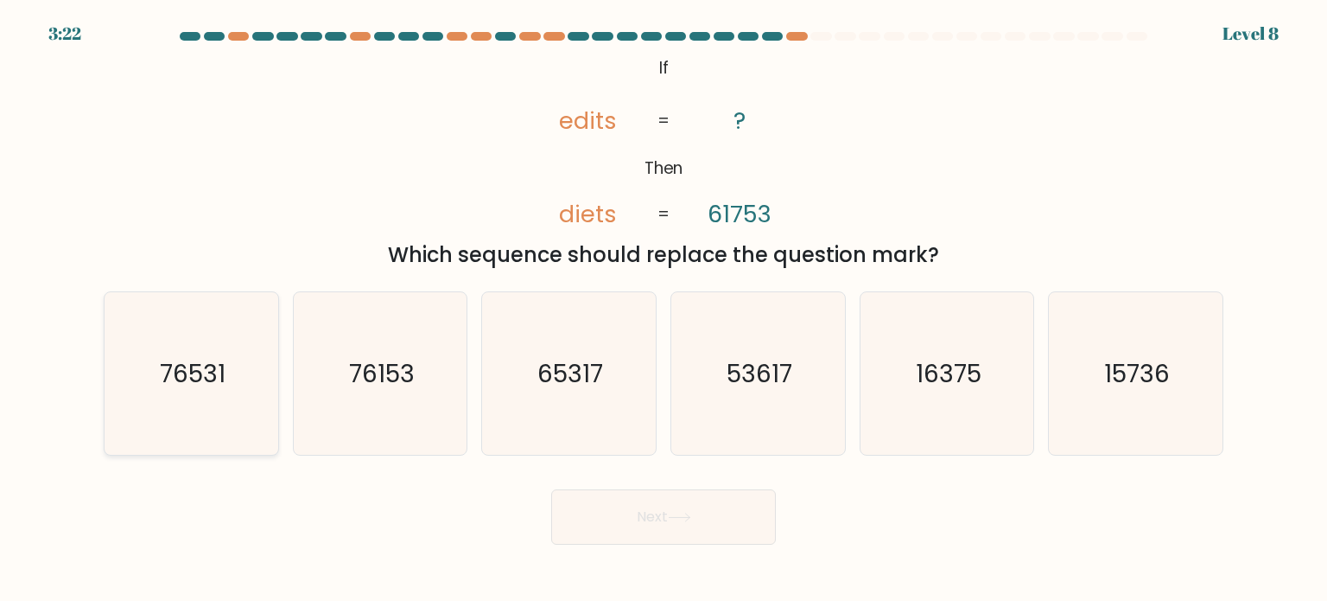
click at [209, 388] on text "76531" at bounding box center [193, 372] width 66 height 35
click at [664, 309] on input "a. 76531" at bounding box center [664, 305] width 1 height 9
radio input "true"
click at [690, 515] on icon at bounding box center [679, 517] width 23 height 10
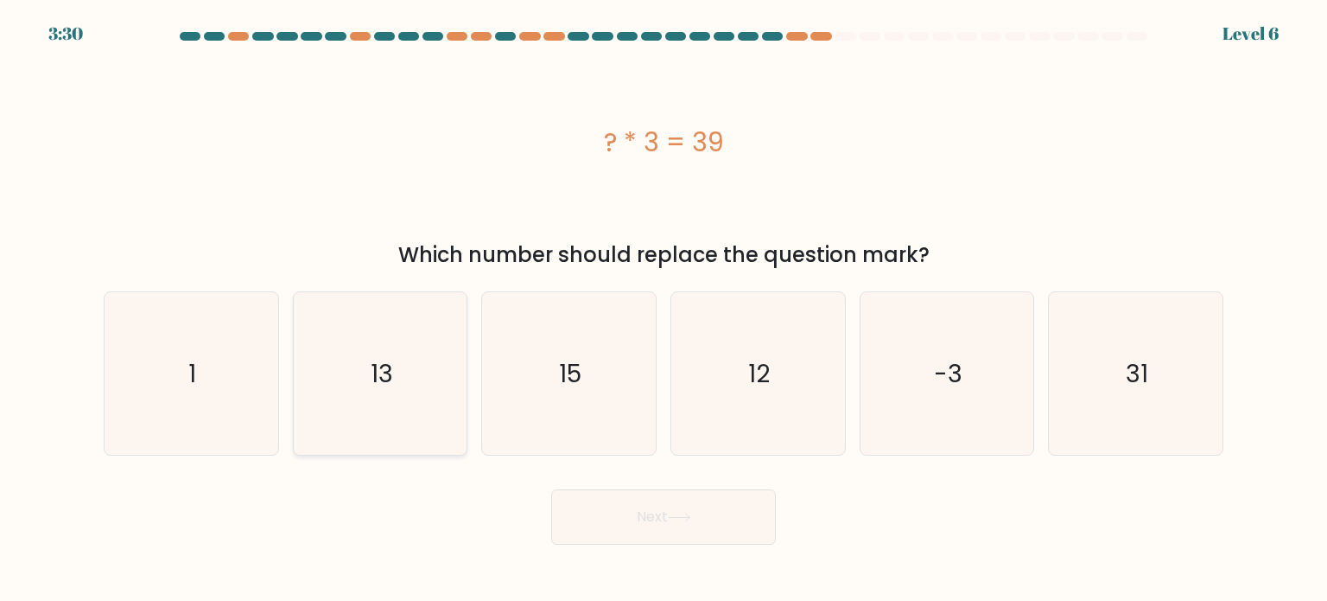
click at [368, 417] on icon "13" at bounding box center [380, 373] width 162 height 162
click at [664, 309] on input "b. 13" at bounding box center [664, 305] width 1 height 9
radio input "true"
click at [601, 528] on button "Next" at bounding box center [663, 516] width 225 height 55
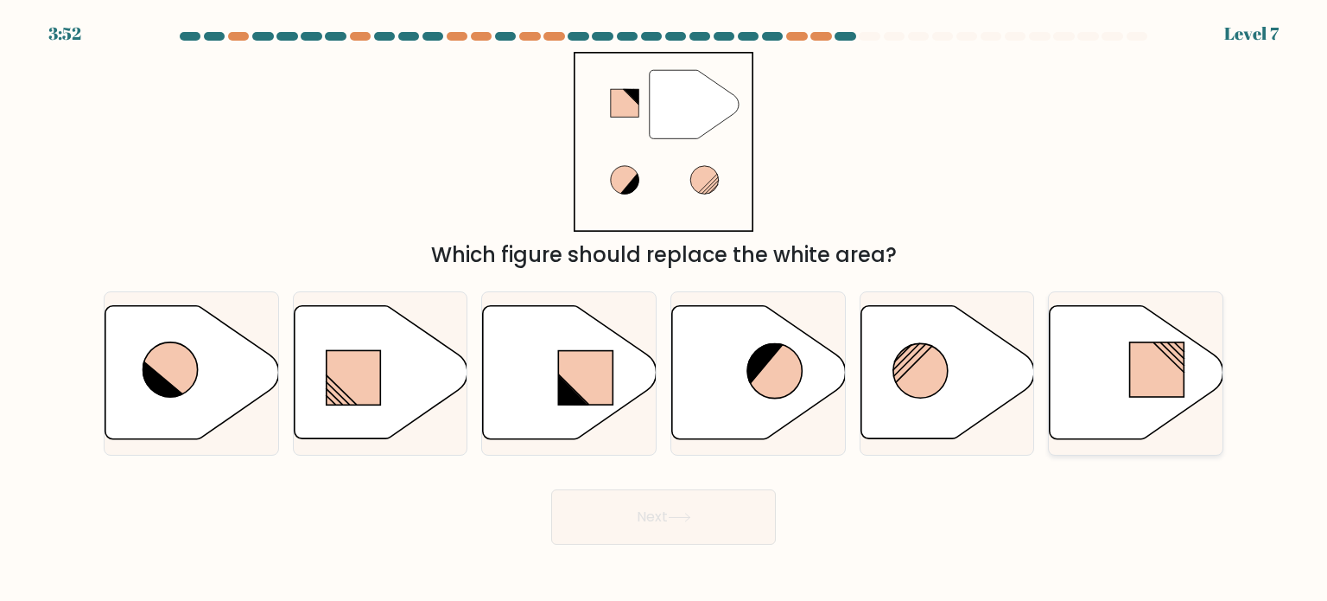
click at [1096, 383] on icon at bounding box center [1137, 372] width 174 height 133
click at [665, 309] on input "f." at bounding box center [664, 305] width 1 height 9
radio input "true"
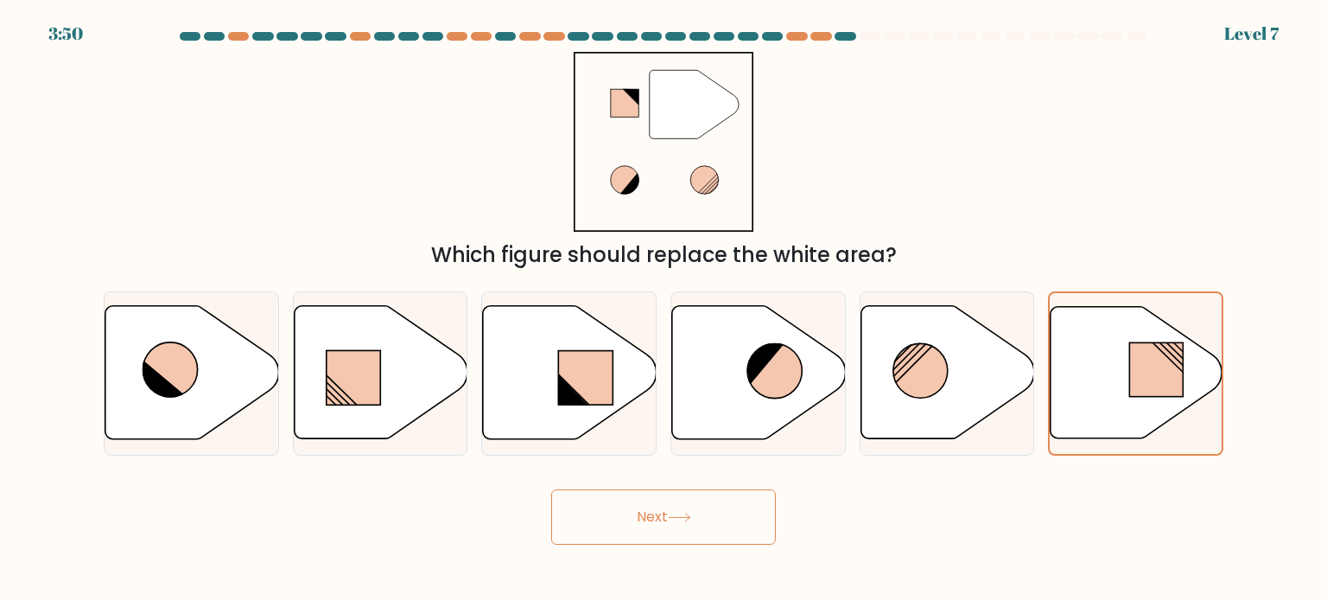
click at [688, 513] on icon at bounding box center [679, 517] width 23 height 10
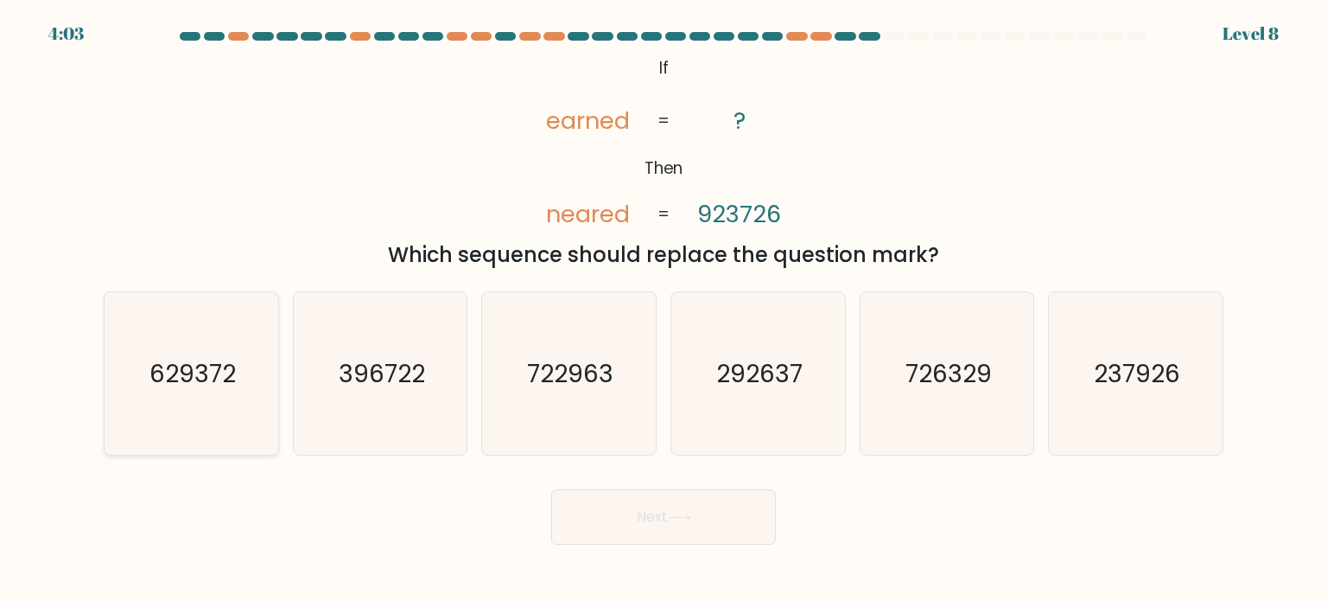
click at [200, 404] on icon "629372" at bounding box center [191, 373] width 162 height 162
click at [664, 309] on input "a. 629372" at bounding box center [664, 305] width 1 height 9
radio input "true"
click at [601, 508] on button "Next" at bounding box center [663, 516] width 225 height 55
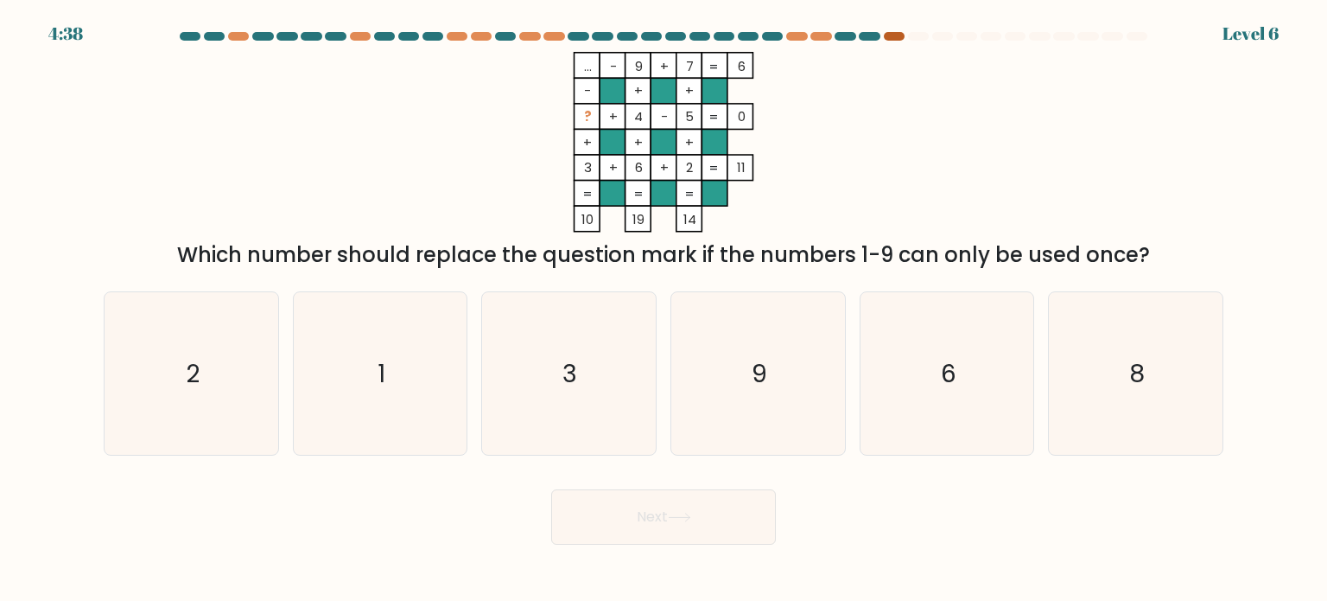
click at [892, 36] on div at bounding box center [894, 36] width 21 height 9
click at [827, 390] on icon "9" at bounding box center [758, 373] width 162 height 162
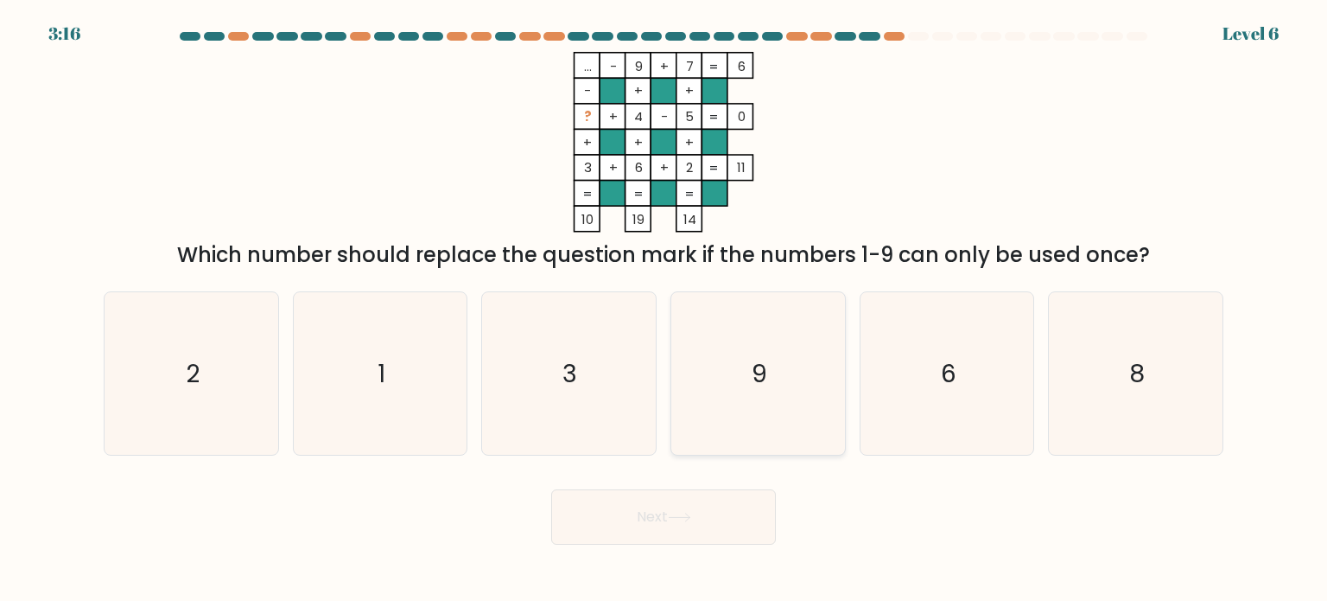
click at [665, 309] on input "d. 9" at bounding box center [664, 305] width 1 height 9
radio input "true"
click at [684, 529] on button "Next" at bounding box center [663, 516] width 225 height 55
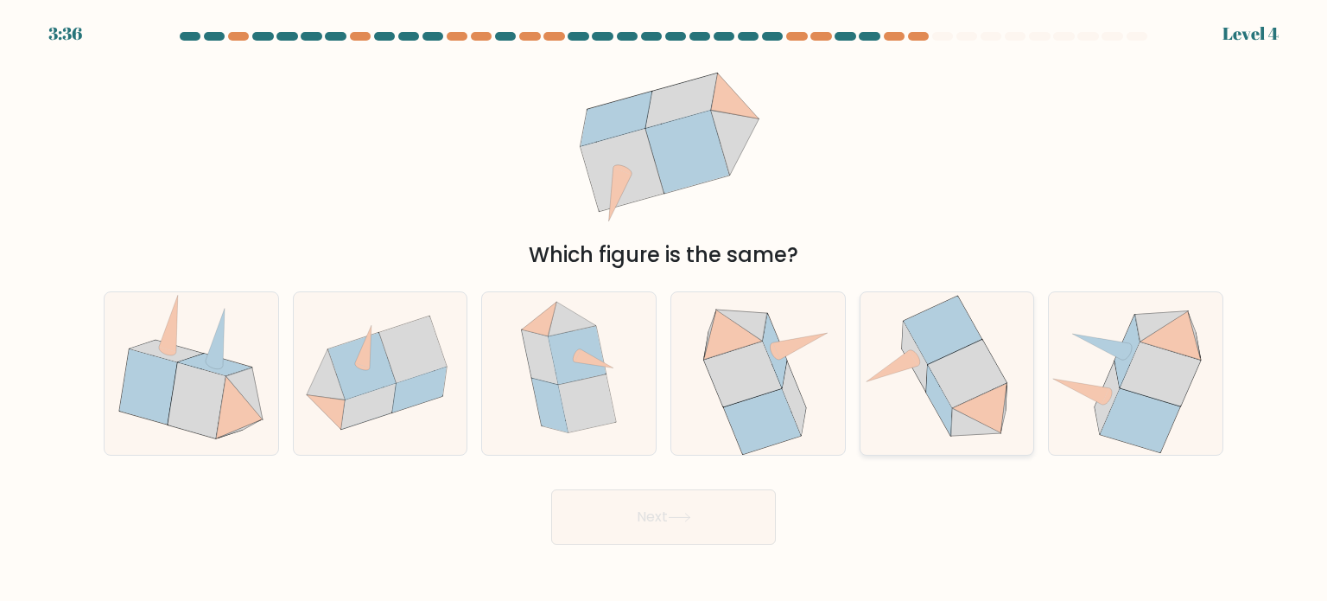
click at [938, 376] on icon at bounding box center [968, 374] width 79 height 68
click at [665, 309] on input "e." at bounding box center [664, 305] width 1 height 9
radio input "true"
click at [691, 523] on button "Next" at bounding box center [663, 516] width 225 height 55
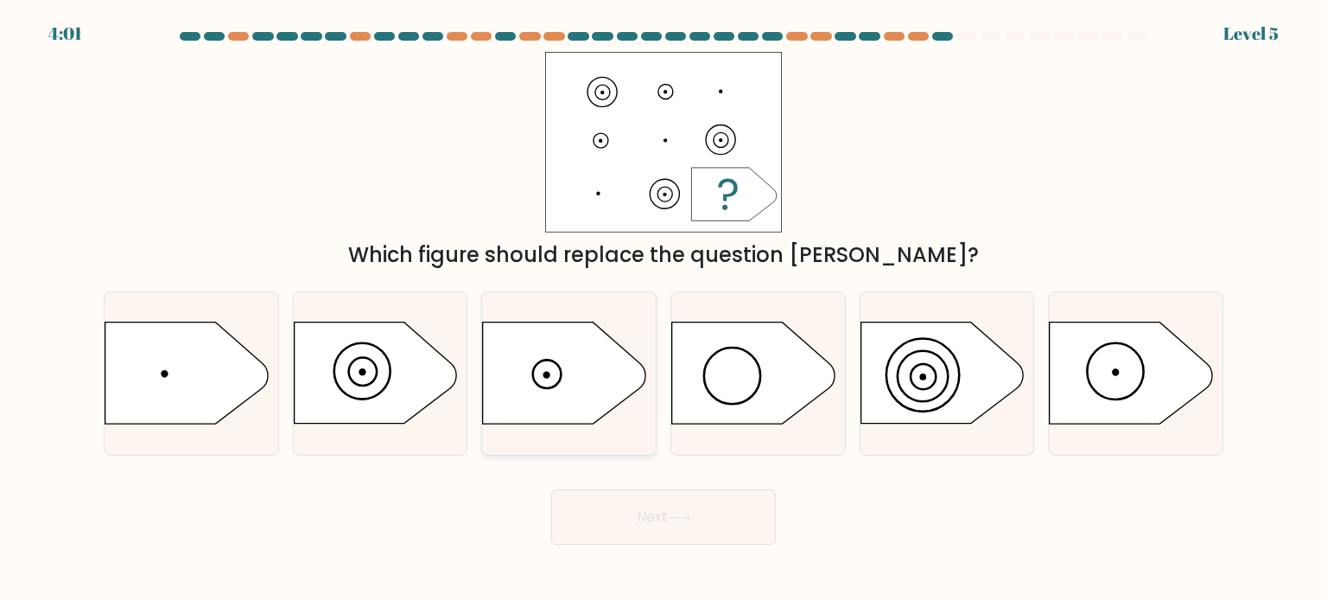
click at [582, 375] on icon at bounding box center [564, 372] width 162 height 101
click at [664, 309] on input "c." at bounding box center [664, 305] width 1 height 9
radio input "true"
click at [656, 521] on button "Next" at bounding box center [663, 516] width 225 height 55
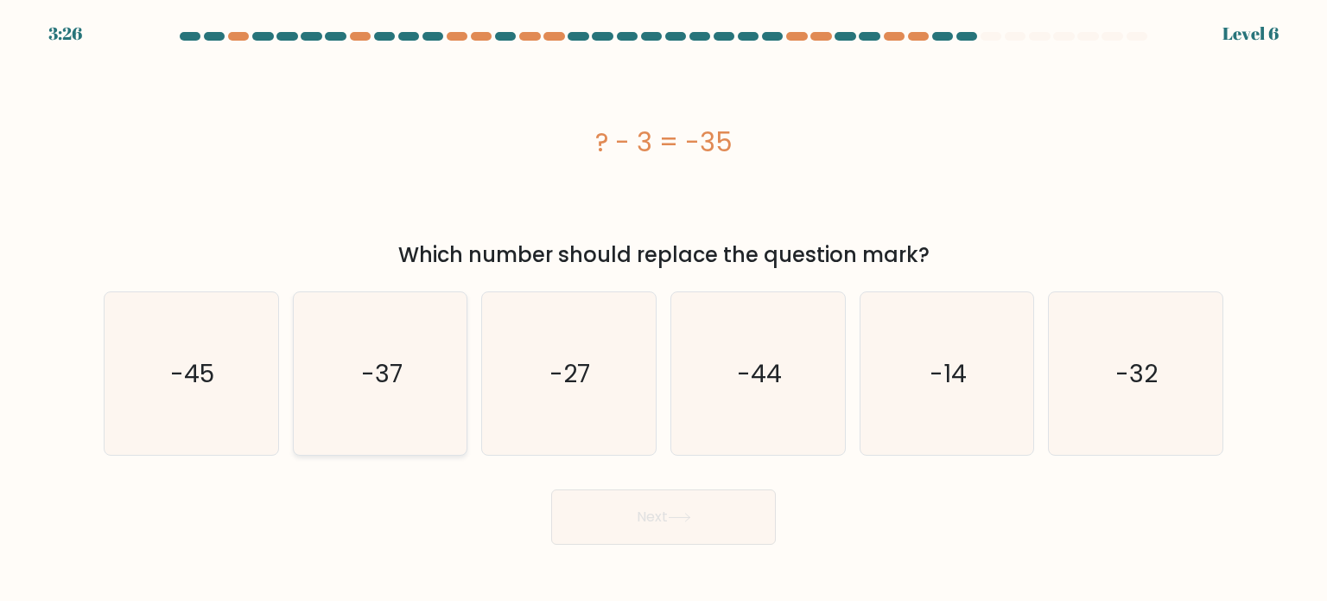
click at [417, 391] on icon "-37" at bounding box center [380, 373] width 162 height 162
click at [664, 309] on input "b. -37" at bounding box center [664, 305] width 1 height 9
radio input "true"
click at [621, 528] on button "Next" at bounding box center [663, 516] width 225 height 55
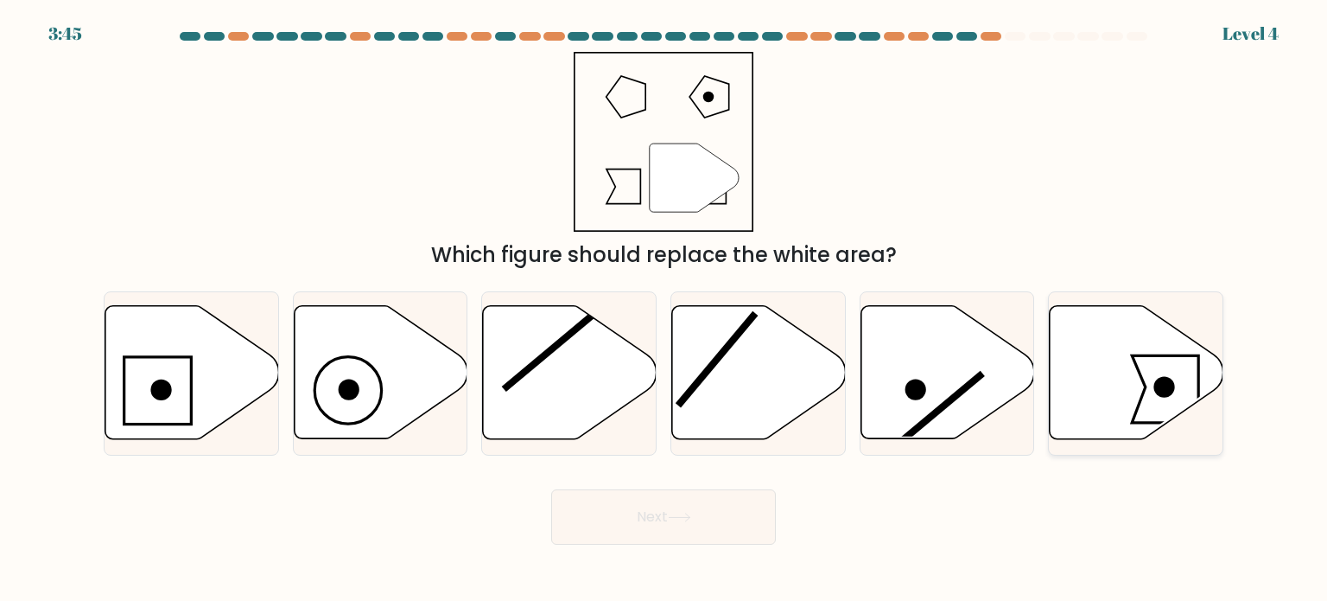
click at [1121, 360] on icon at bounding box center [1137, 372] width 174 height 133
click at [665, 309] on input "f." at bounding box center [664, 305] width 1 height 9
radio input "true"
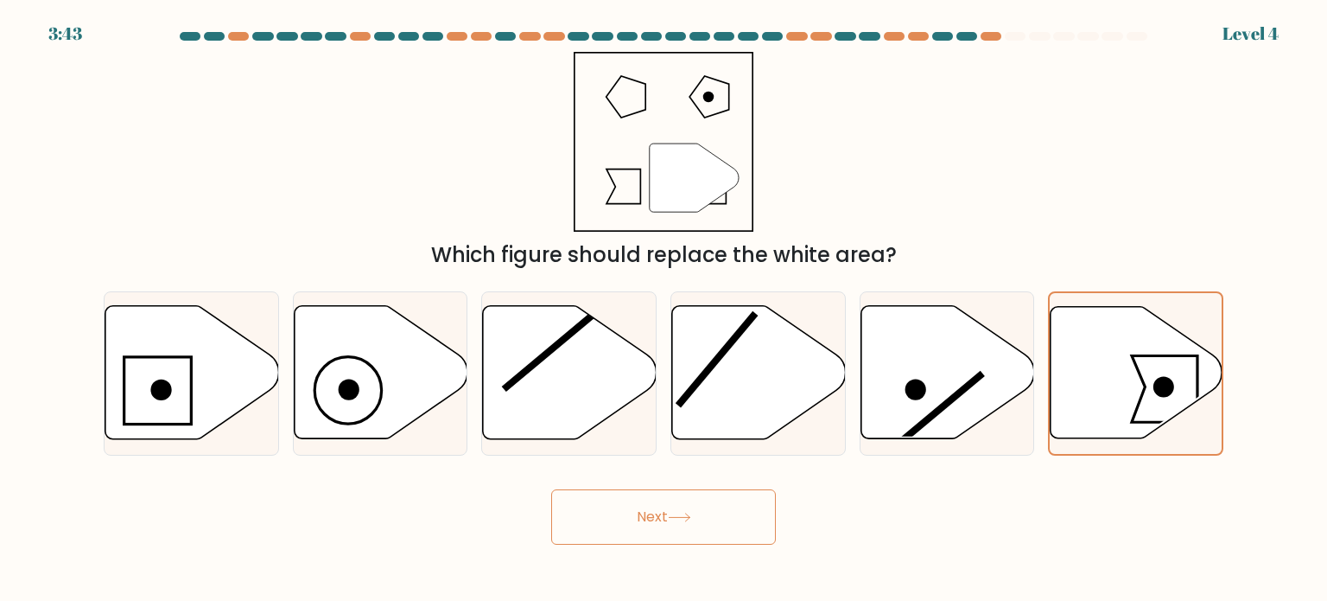
click at [712, 516] on button "Next" at bounding box center [663, 516] width 225 height 55
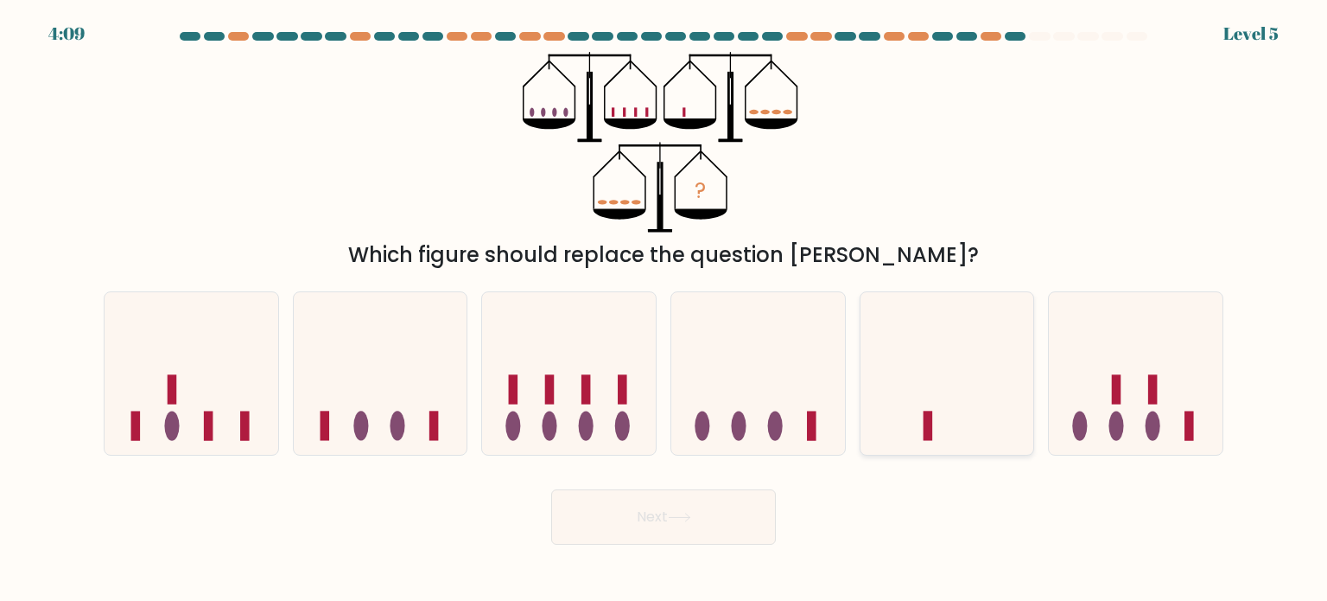
click at [923, 422] on icon at bounding box center [948, 373] width 174 height 143
click at [665, 309] on input "e." at bounding box center [664, 305] width 1 height 9
radio input "true"
click at [668, 531] on button "Next" at bounding box center [663, 516] width 225 height 55
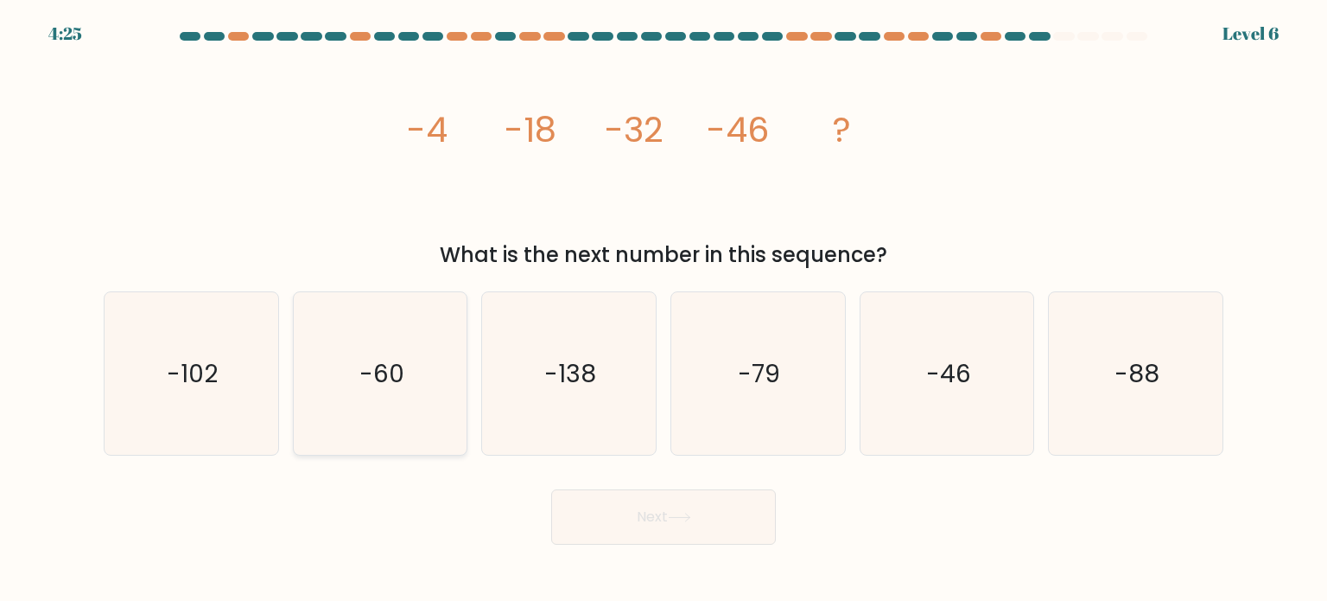
click at [394, 397] on icon "-60" at bounding box center [380, 373] width 162 height 162
click at [664, 309] on input "b. -60" at bounding box center [664, 305] width 1 height 9
radio input "true"
click at [716, 511] on button "Next" at bounding box center [663, 516] width 225 height 55
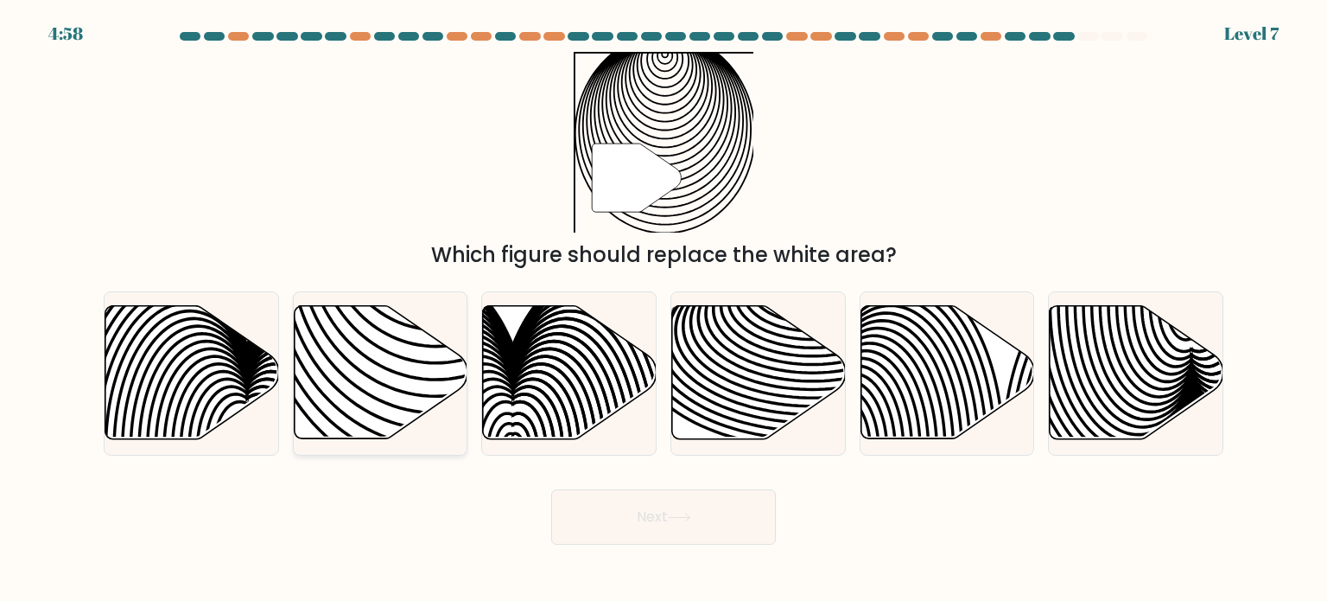
click at [408, 386] on icon at bounding box center [381, 372] width 174 height 133
click at [664, 309] on input "b." at bounding box center [664, 305] width 1 height 9
radio input "true"
click at [608, 518] on button "Next" at bounding box center [663, 516] width 225 height 55
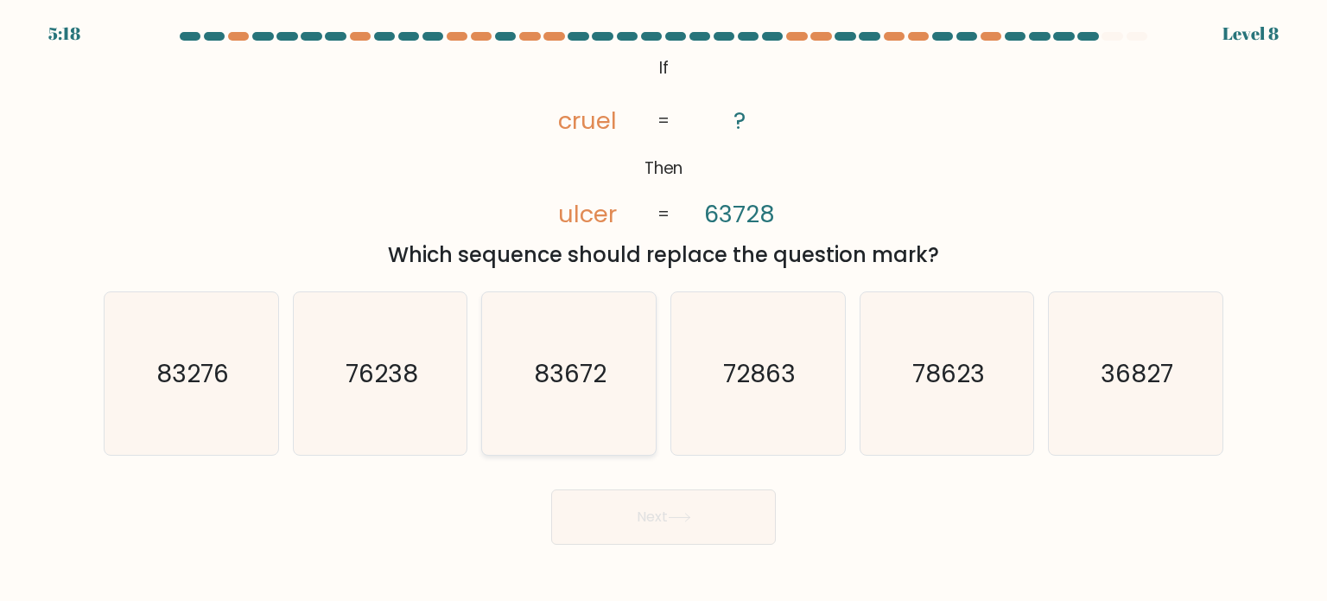
click at [576, 403] on icon "83672" at bounding box center [568, 373] width 162 height 162
click at [664, 309] on input "c. 83672" at bounding box center [664, 305] width 1 height 9
radio input "true"
click at [648, 520] on button "Next" at bounding box center [663, 516] width 225 height 55
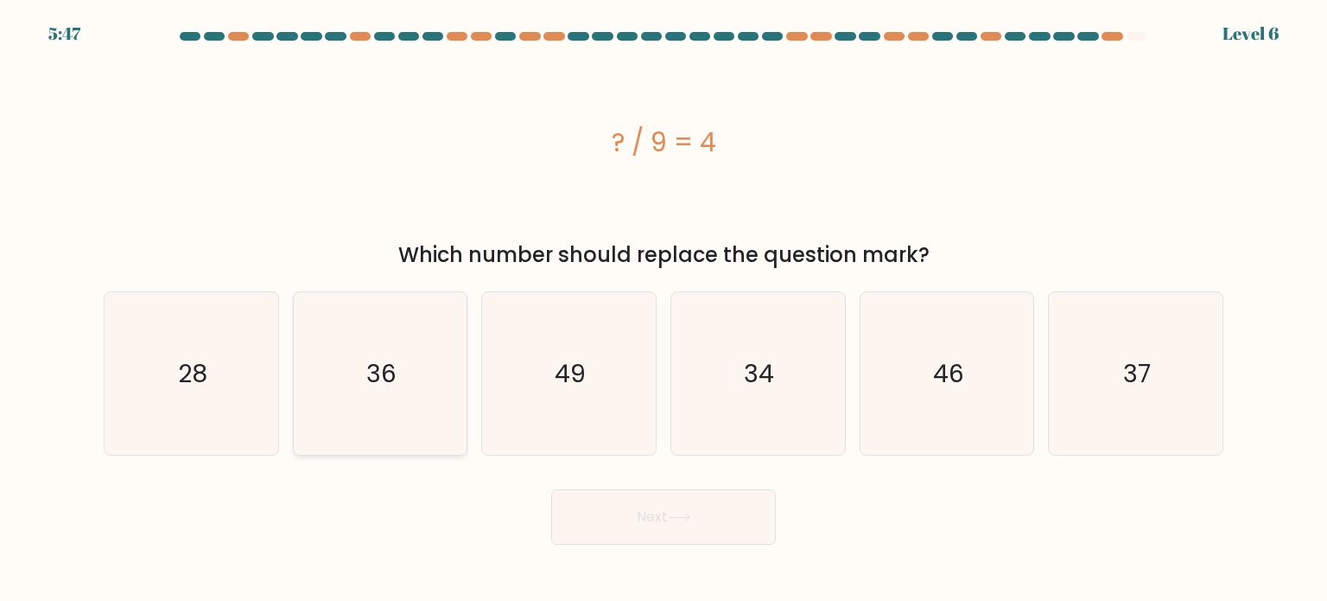
click at [458, 384] on icon "36" at bounding box center [380, 373] width 162 height 162
click at [664, 309] on input "b. 36" at bounding box center [664, 305] width 1 height 9
radio input "true"
click at [645, 529] on button "Next" at bounding box center [663, 516] width 225 height 55
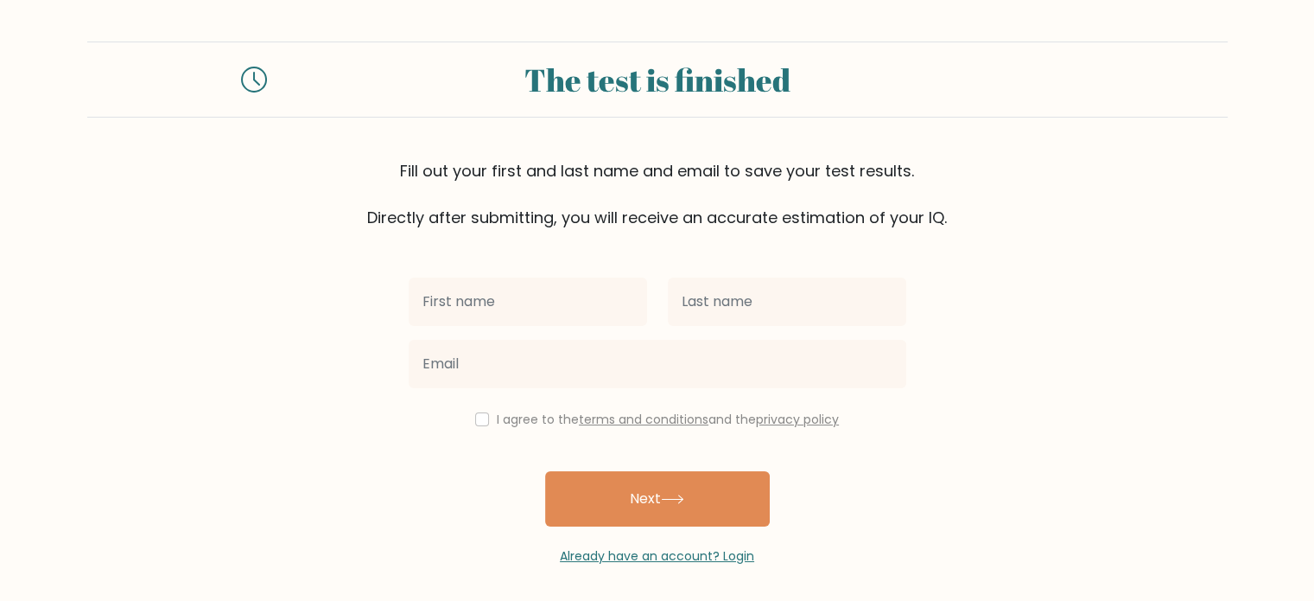
scroll to position [5, 0]
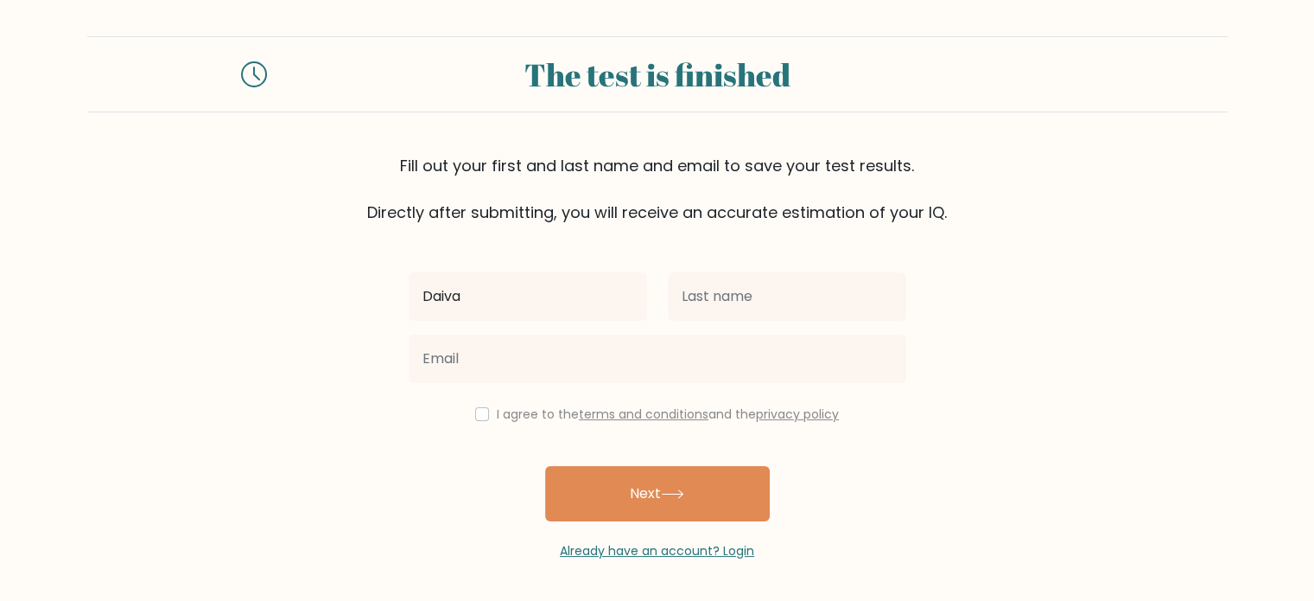
type input "Daiva"
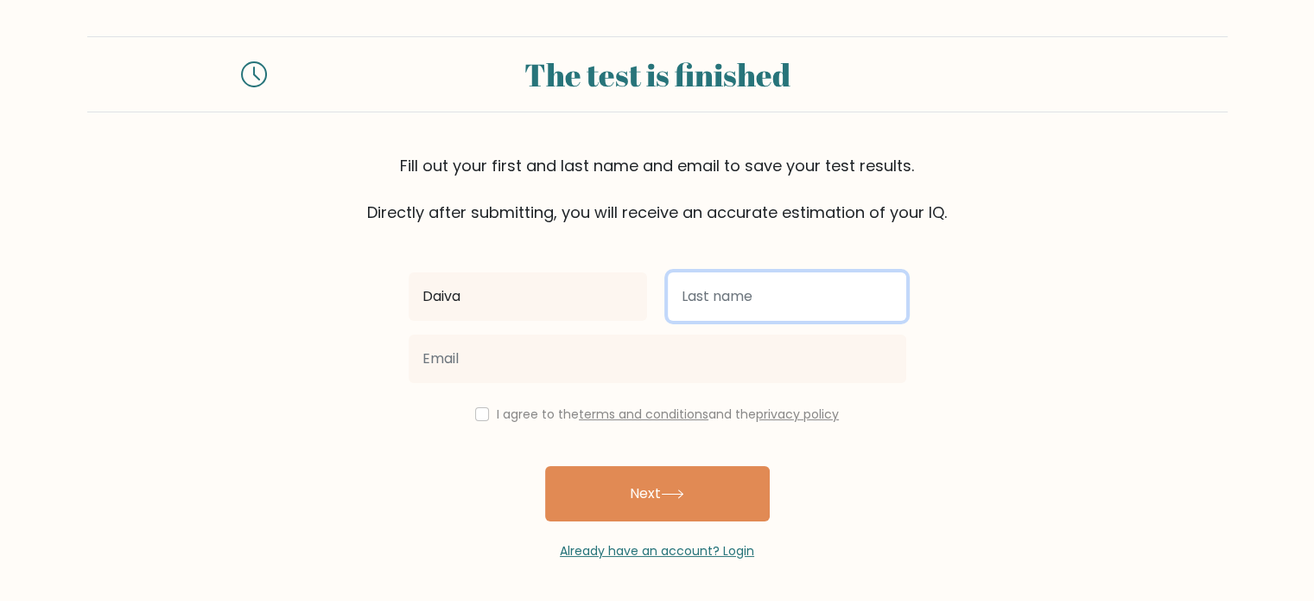
click at [709, 276] on input "text" at bounding box center [787, 296] width 239 height 48
type input "ZDANAVIČIENĖ"
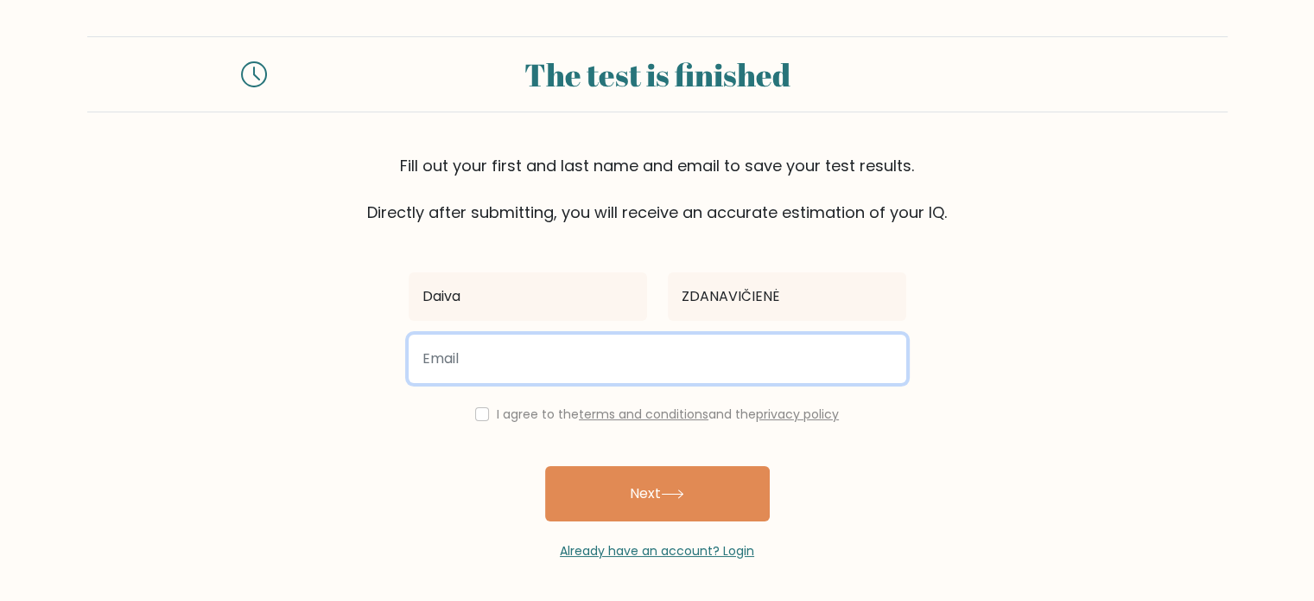
click at [756, 365] on input "email" at bounding box center [658, 358] width 498 height 48
type input "veiklossodas@gmail.com"
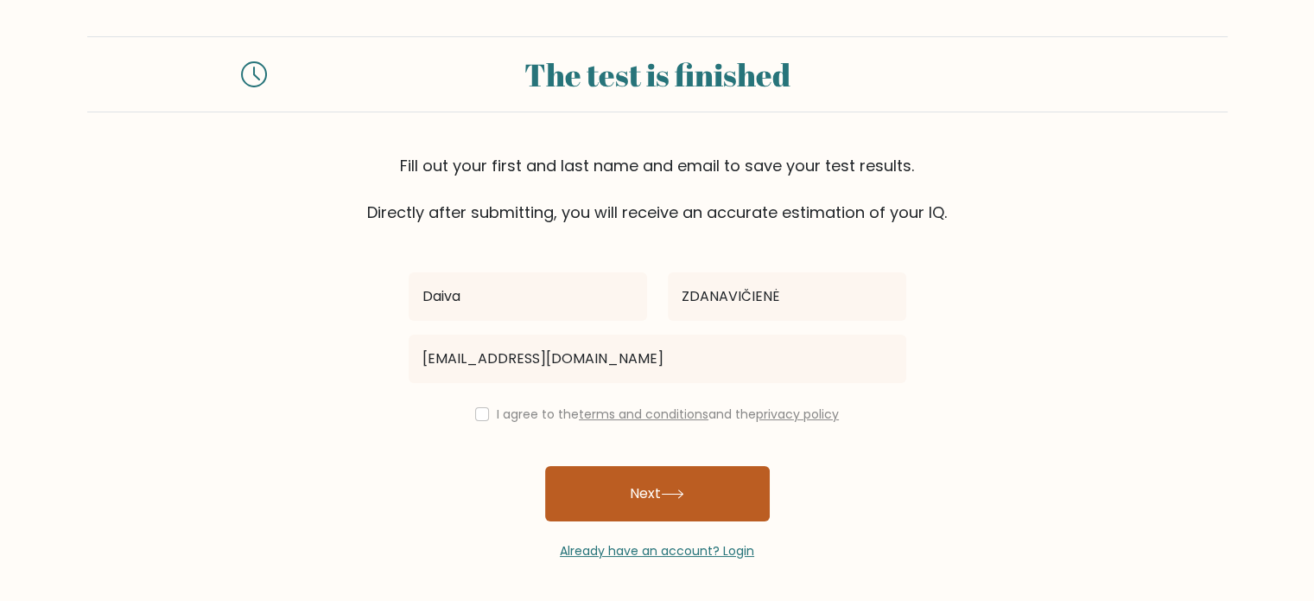
click at [616, 485] on button "Next" at bounding box center [657, 493] width 225 height 55
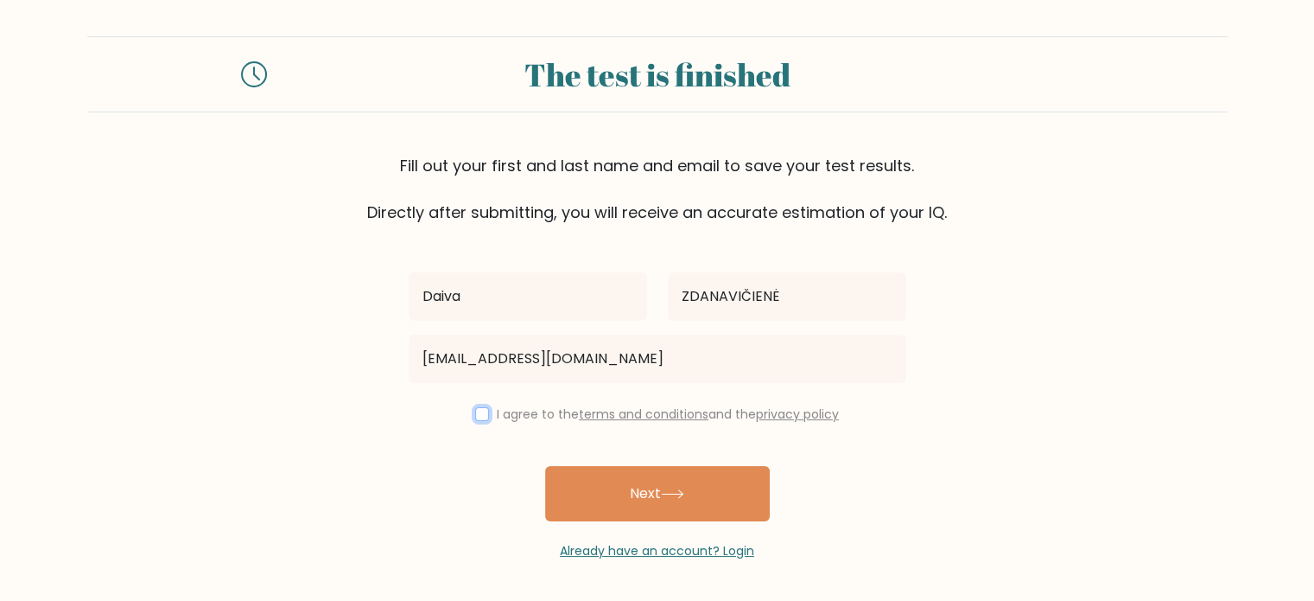
click at [477, 415] on input "checkbox" at bounding box center [482, 414] width 14 height 14
checkbox input "true"
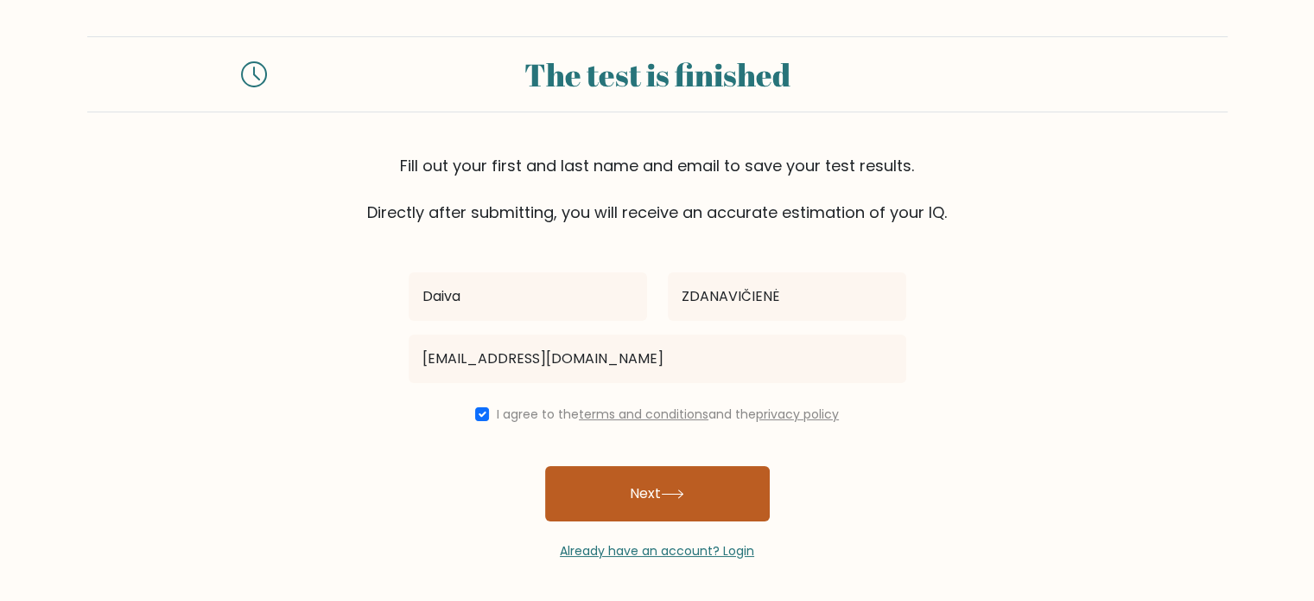
click at [620, 483] on button "Next" at bounding box center [657, 493] width 225 height 55
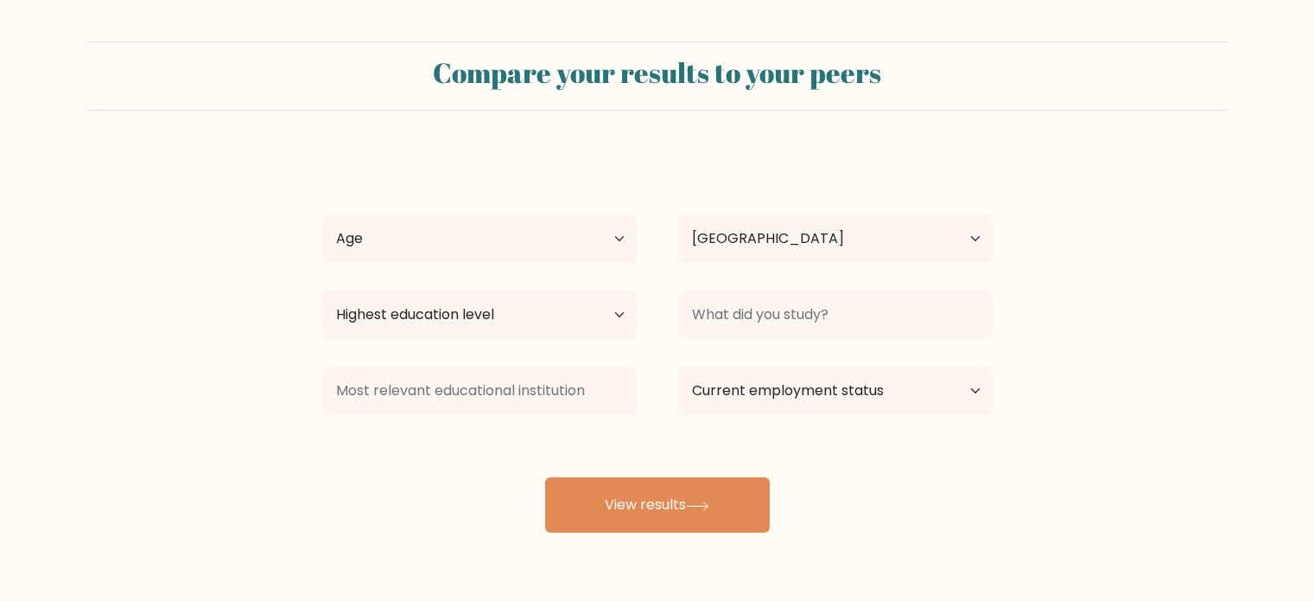
select select "LT"
click at [610, 237] on select "Age Under [DEMOGRAPHIC_DATA] [DEMOGRAPHIC_DATA] [DEMOGRAPHIC_DATA] [DEMOGRAPHIC…" at bounding box center [479, 238] width 315 height 48
select select "55_64"
click at [322, 214] on select "Age Under [DEMOGRAPHIC_DATA] [DEMOGRAPHIC_DATA] [DEMOGRAPHIC_DATA] [DEMOGRAPHIC…" at bounding box center [479, 238] width 315 height 48
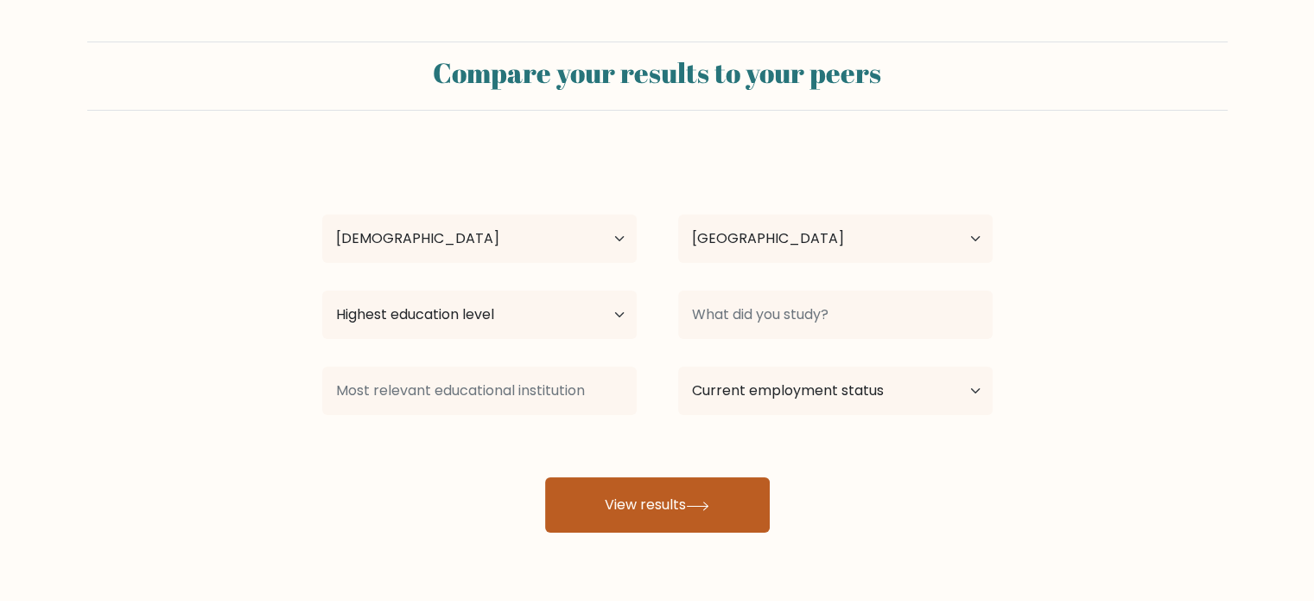
click at [618, 505] on button "View results" at bounding box center [657, 504] width 225 height 55
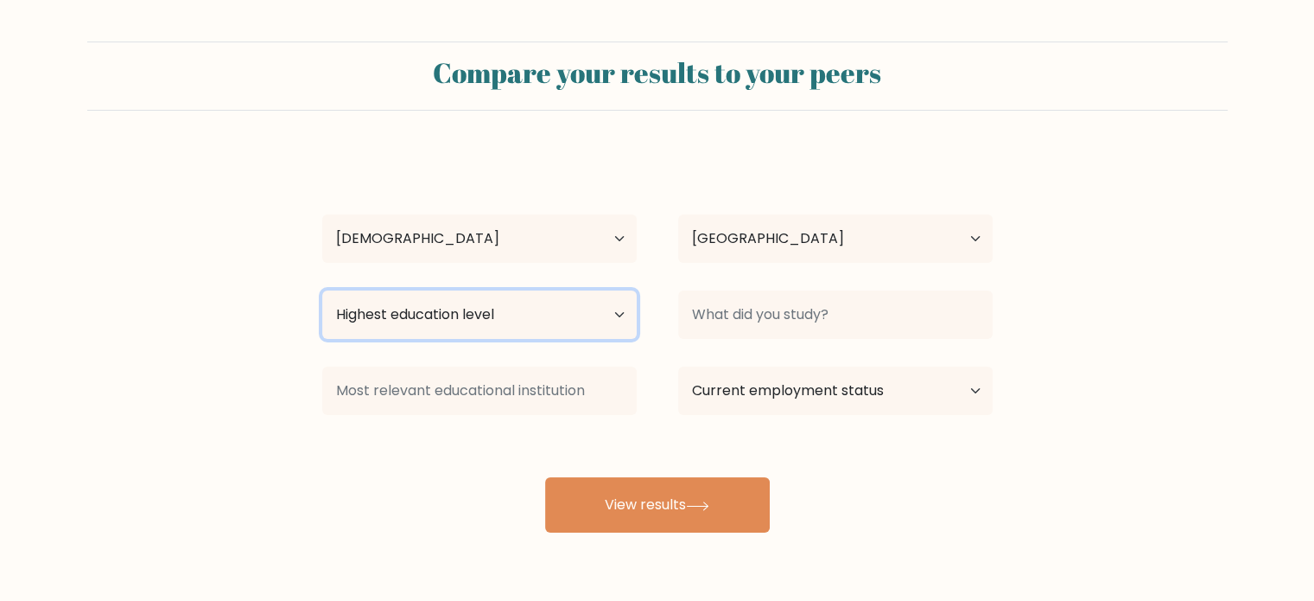
click at [620, 314] on select "Highest education level No schooling Primary Lower Secondary Upper Secondary Oc…" at bounding box center [479, 314] width 315 height 48
select select "masters_degree"
click at [322, 290] on select "Highest education level No schooling Primary Lower Secondary Upper Secondary Oc…" at bounding box center [479, 314] width 315 height 48
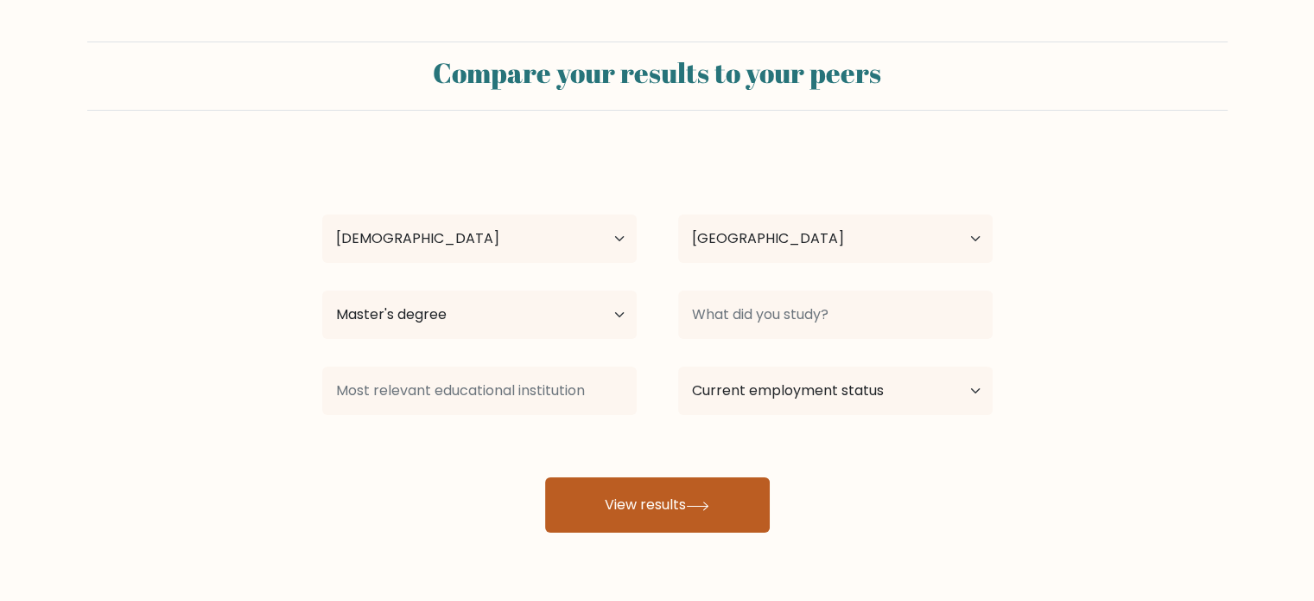
click at [577, 504] on button "View results" at bounding box center [657, 504] width 225 height 55
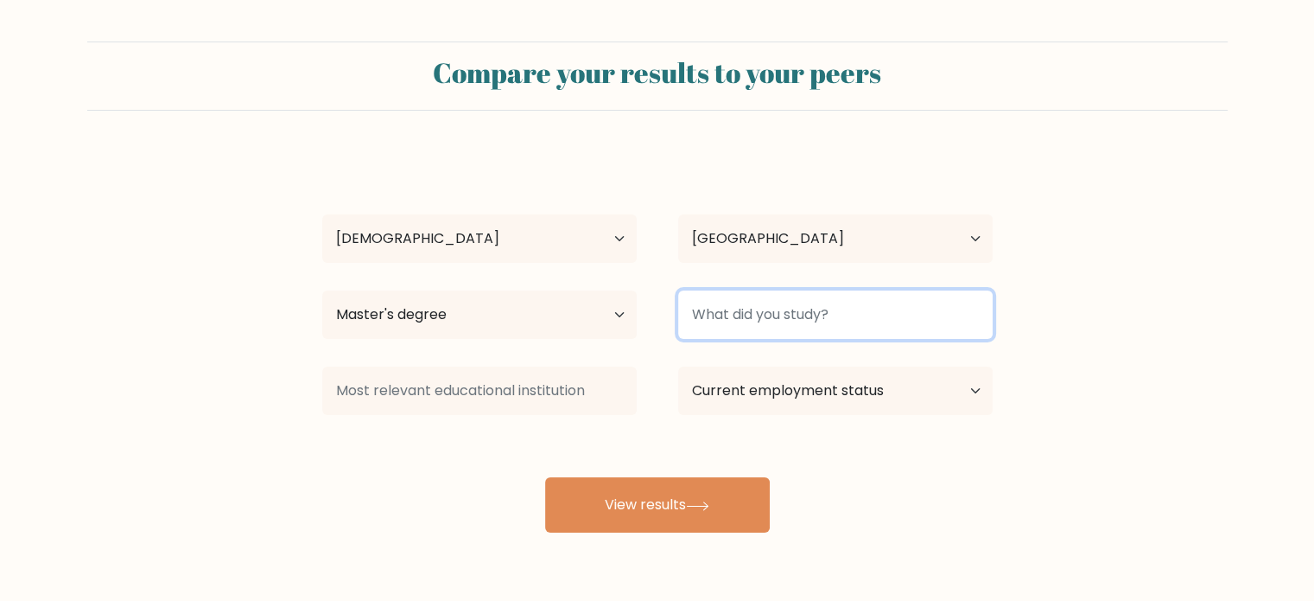
click at [723, 312] on input at bounding box center [835, 314] width 315 height 48
type input "university"
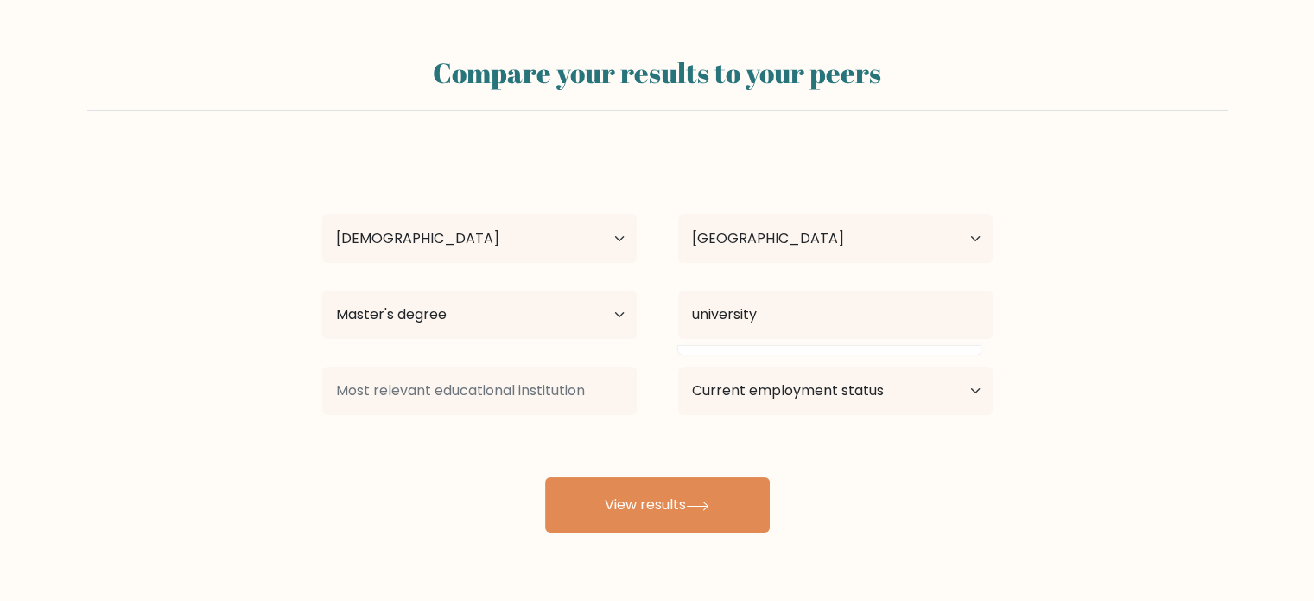
click at [911, 498] on div "[PERSON_NAME] Age Under [DEMOGRAPHIC_DATA] [DEMOGRAPHIC_DATA] [DEMOGRAPHIC_DATA…" at bounding box center [657, 342] width 691 height 380
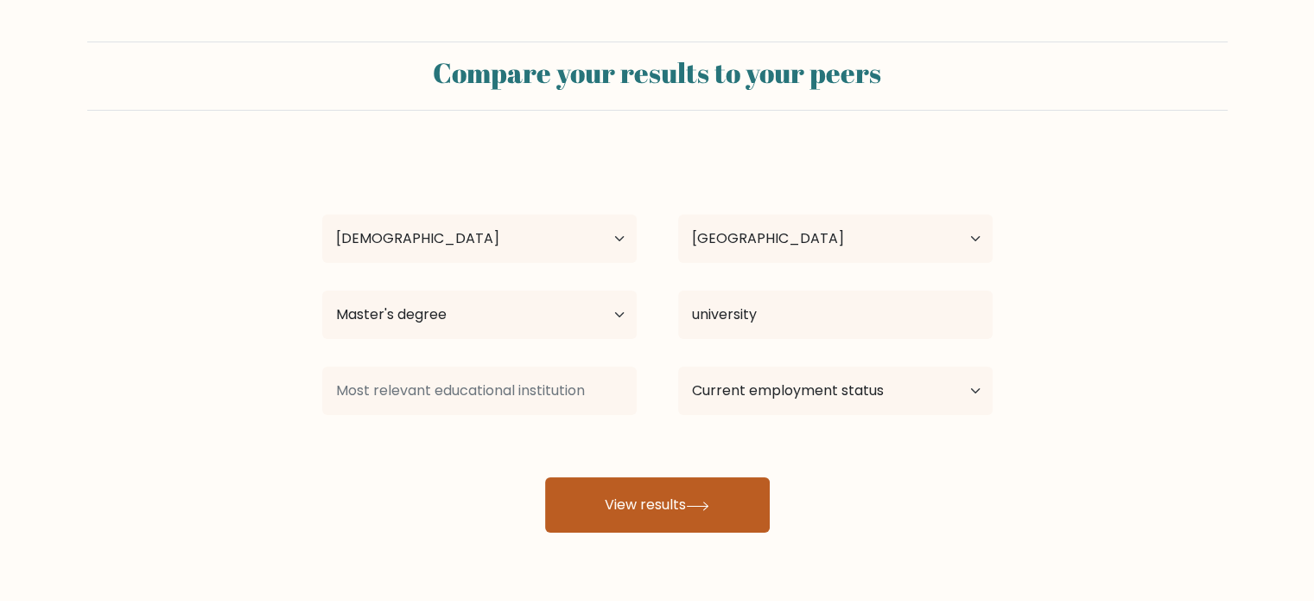
click at [707, 497] on button "View results" at bounding box center [657, 504] width 225 height 55
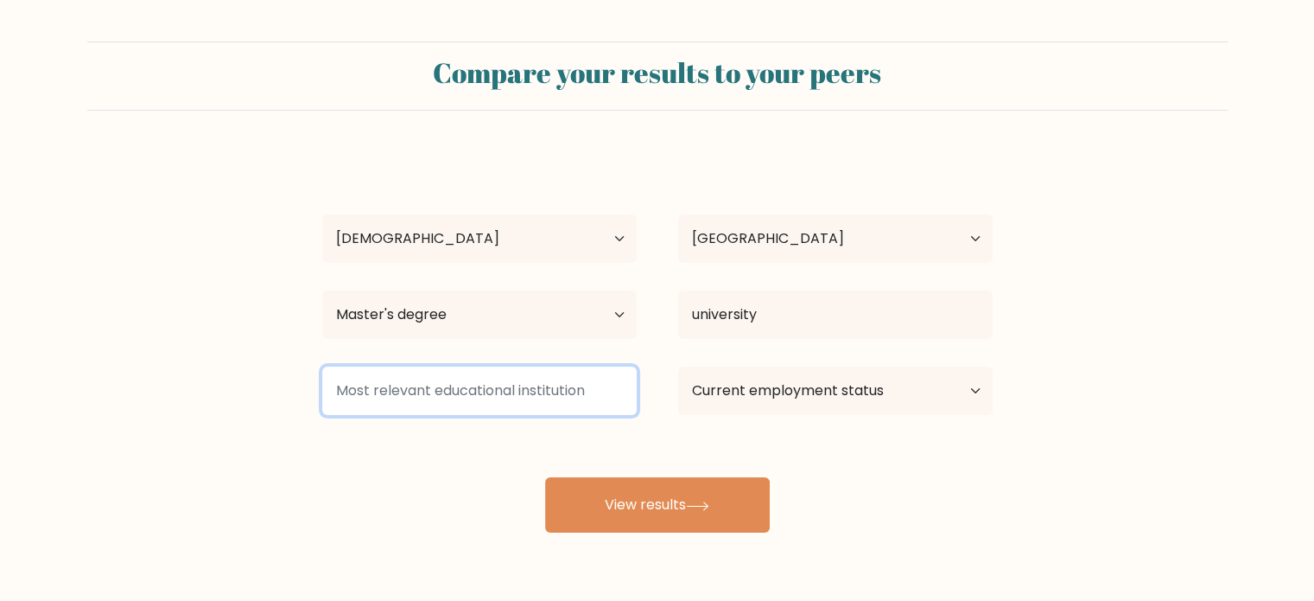
click at [544, 379] on input at bounding box center [479, 390] width 315 height 48
click at [573, 397] on input at bounding box center [479, 390] width 315 height 48
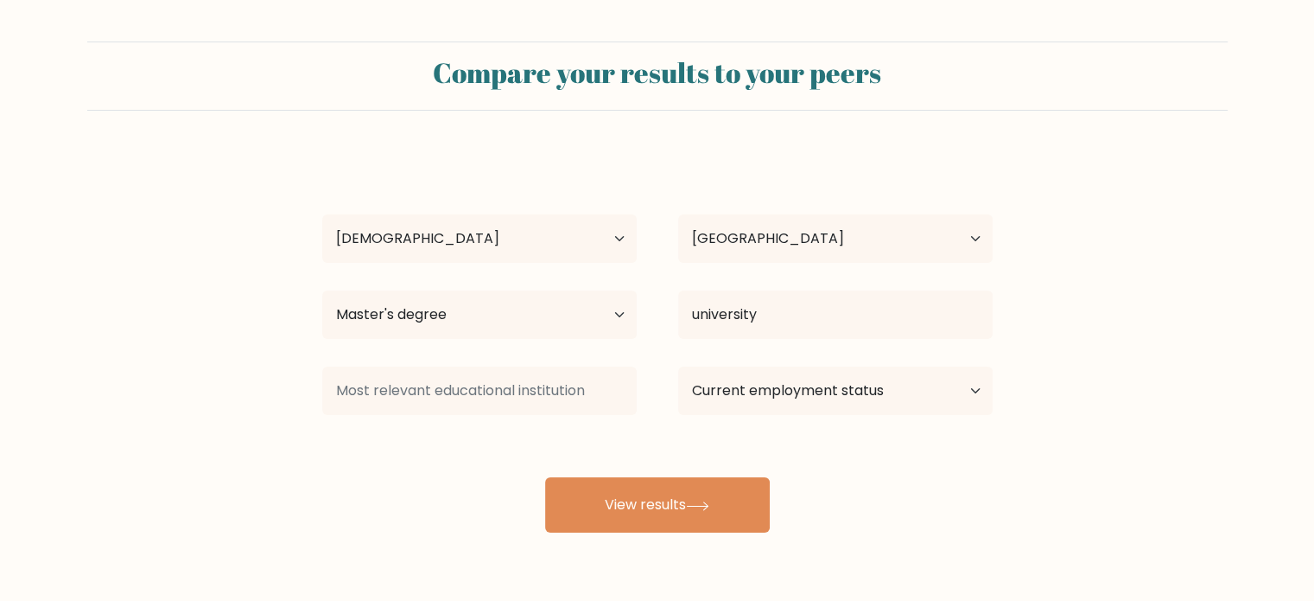
click at [684, 427] on div "[PERSON_NAME] Age Under [DEMOGRAPHIC_DATA] [DEMOGRAPHIC_DATA] [DEMOGRAPHIC_DATA…" at bounding box center [657, 342] width 691 height 380
click at [727, 386] on select "Current employment status Employed Student Retired Other / prefer not to answer" at bounding box center [835, 390] width 315 height 48
select select "other"
click at [678, 366] on select "Current employment status Employed Student Retired Other / prefer not to answer" at bounding box center [835, 390] width 315 height 48
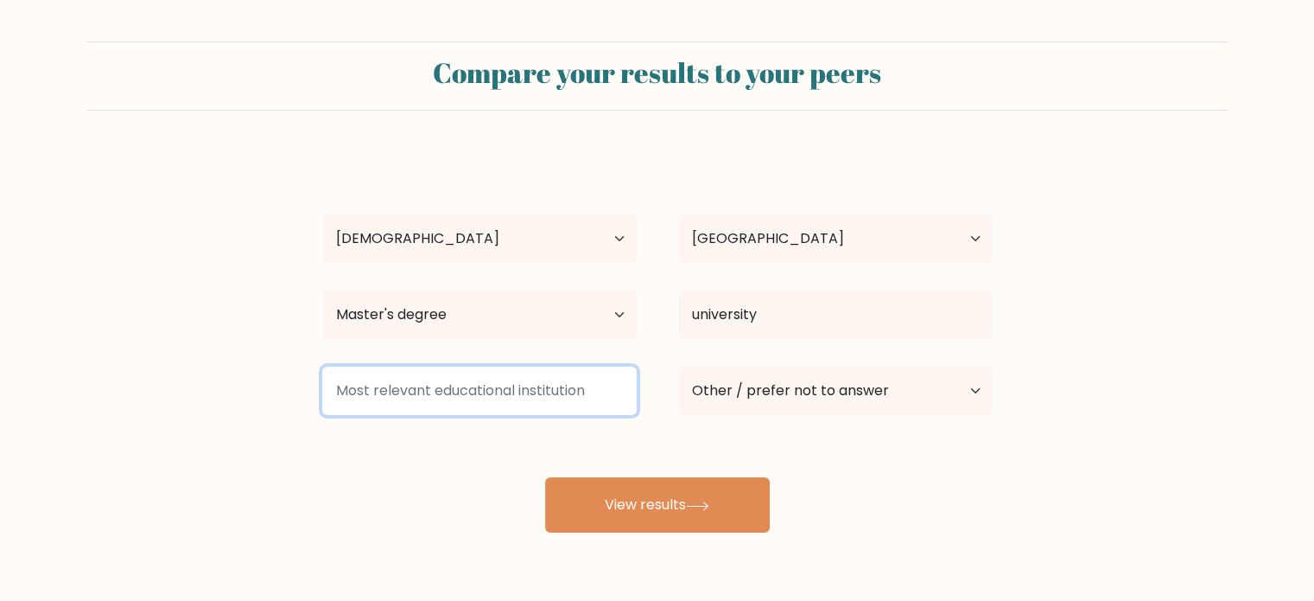
click at [557, 389] on input at bounding box center [479, 390] width 315 height 48
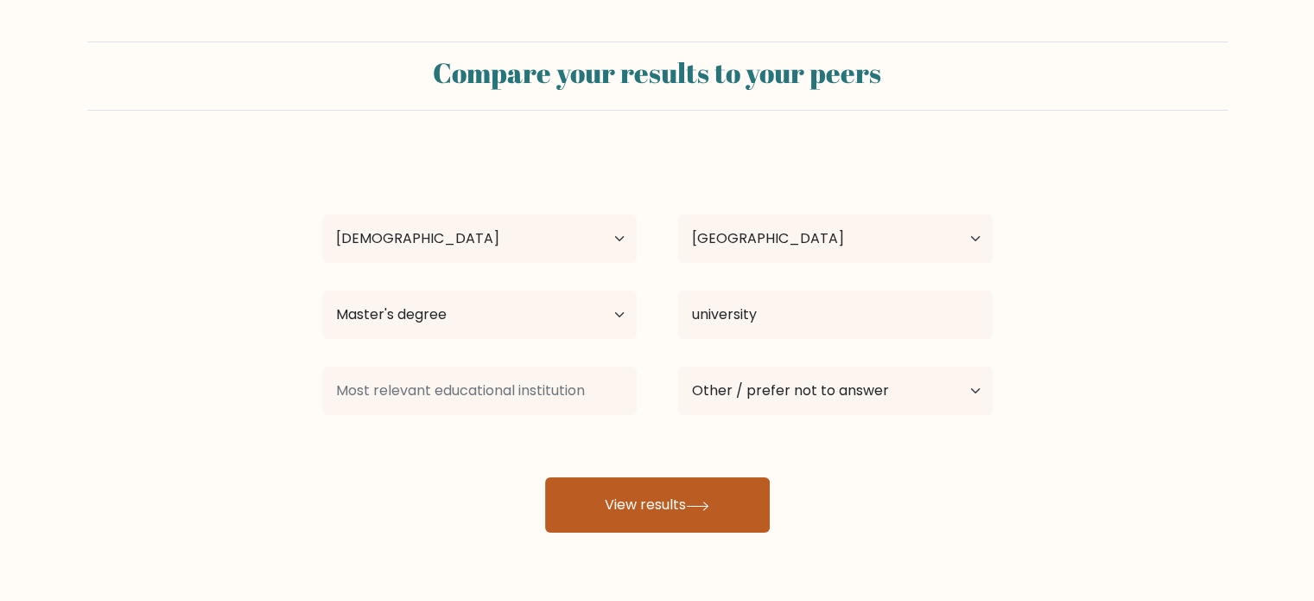
click at [626, 500] on button "View results" at bounding box center [657, 504] width 225 height 55
